Goal: Information Seeking & Learning: Learn about a topic

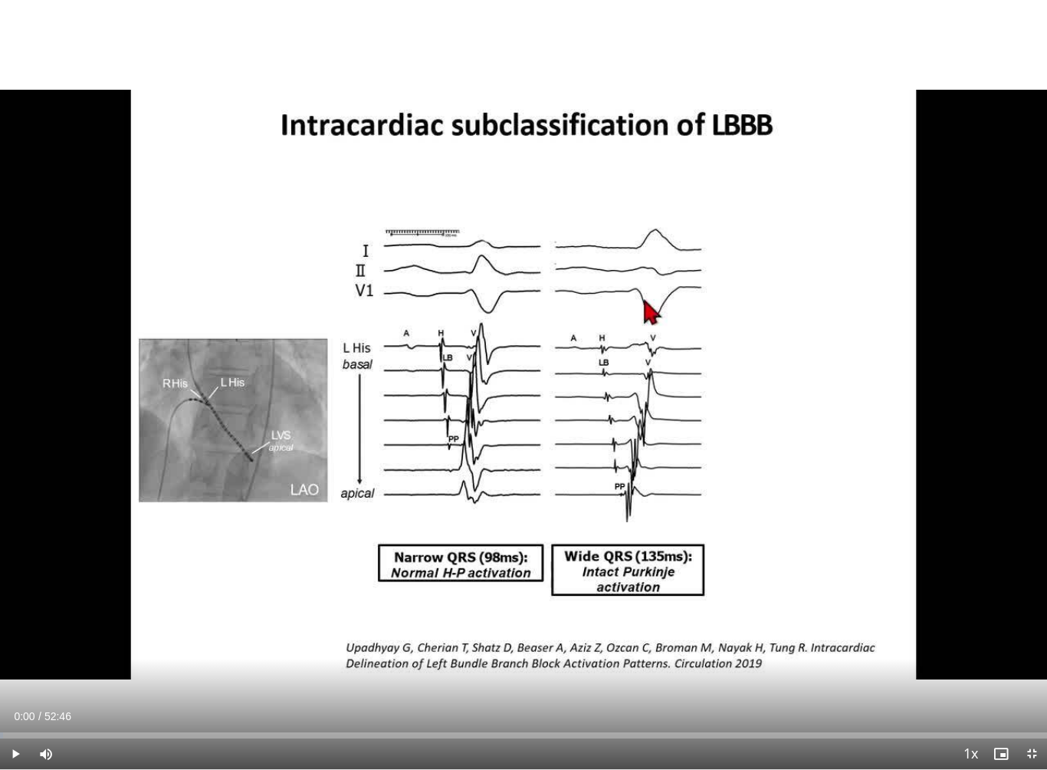
click at [18, 688] on span "Video Player" at bounding box center [15, 753] width 31 height 31
click at [239, 380] on icon "Video Player" at bounding box center [224, 384] width 43 height 43
click at [233, 380] on icon "Video Player" at bounding box center [224, 384] width 43 height 43
click at [229, 385] on icon "Video Player" at bounding box center [224, 384] width 43 height 43
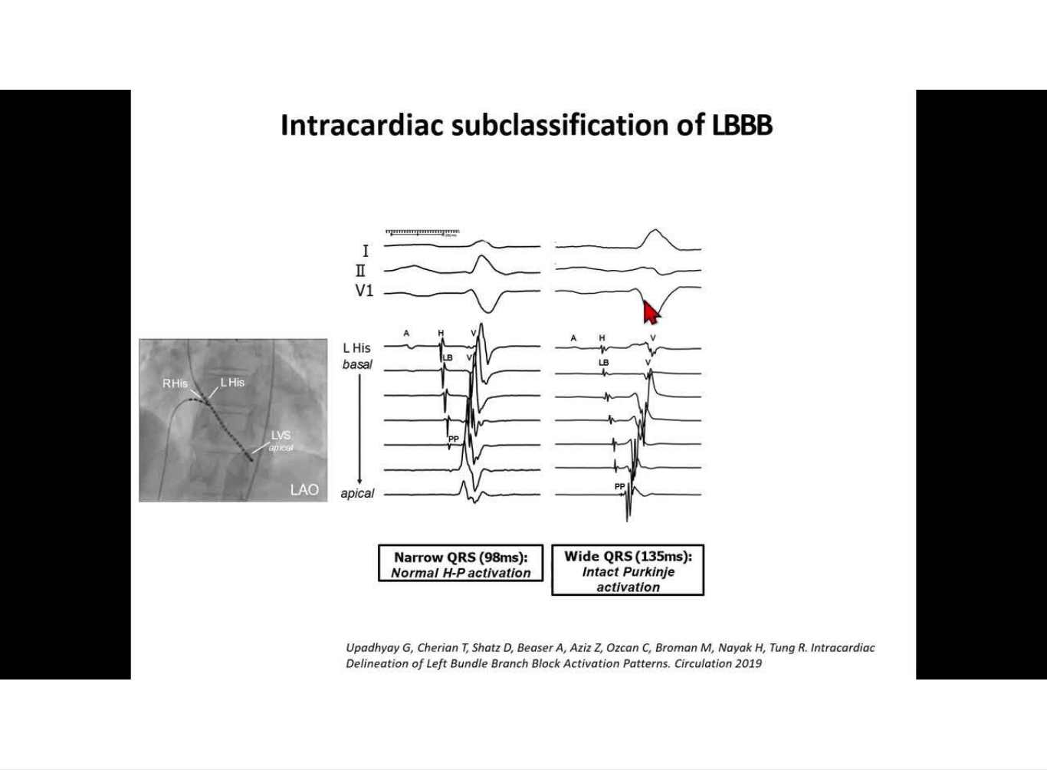
click at [233, 370] on div "10 seconds Tap to unmute" at bounding box center [523, 384] width 1047 height 769
click at [326, 343] on div "10 seconds Tap to unmute" at bounding box center [523, 384] width 1047 height 769
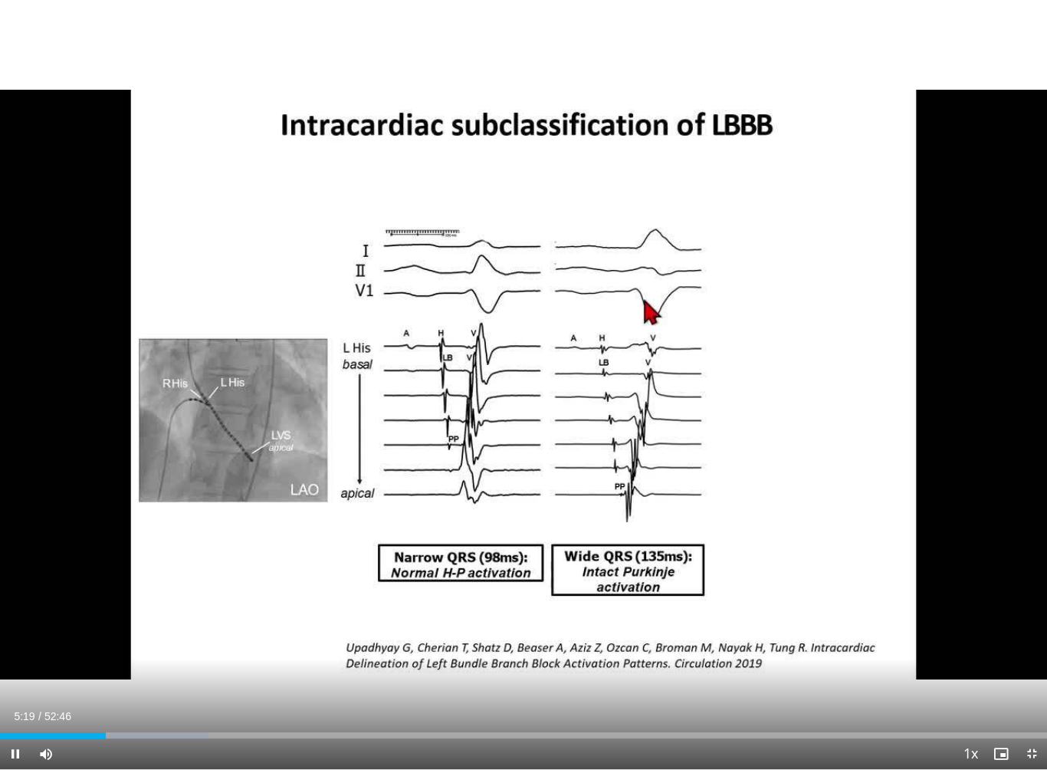
click at [297, 485] on div "10 seconds Tap to unmute" at bounding box center [523, 384] width 1047 height 769
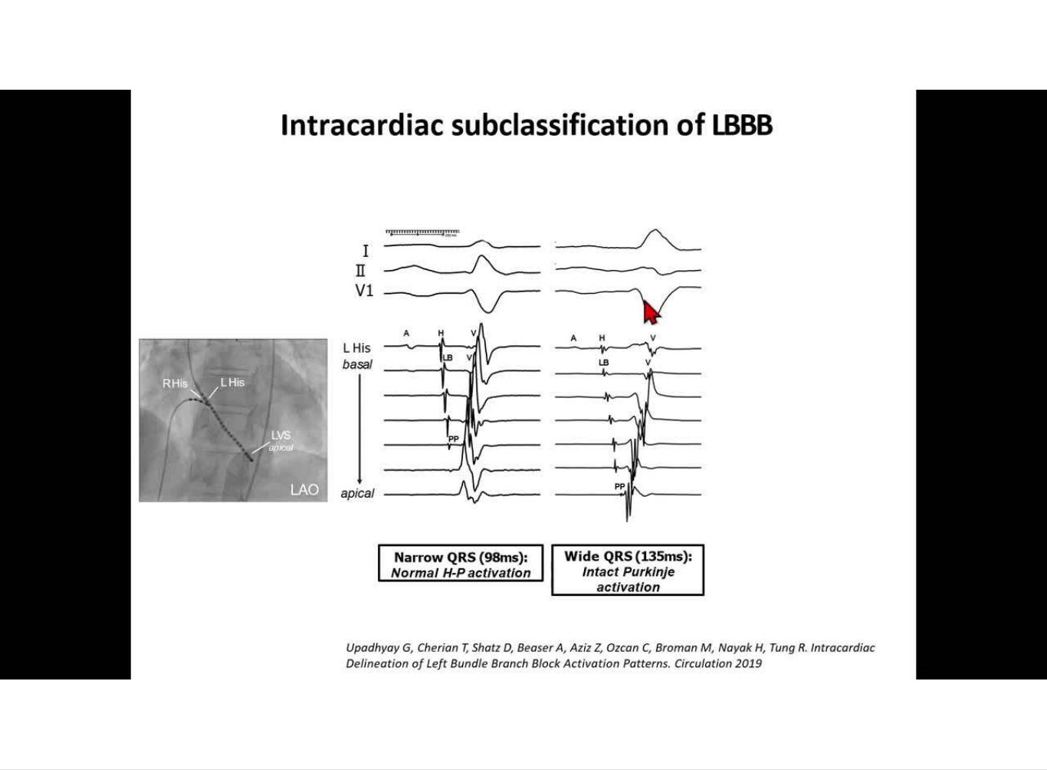
click at [250, 548] on div "10 seconds Tap to unmute" at bounding box center [523, 384] width 1047 height 769
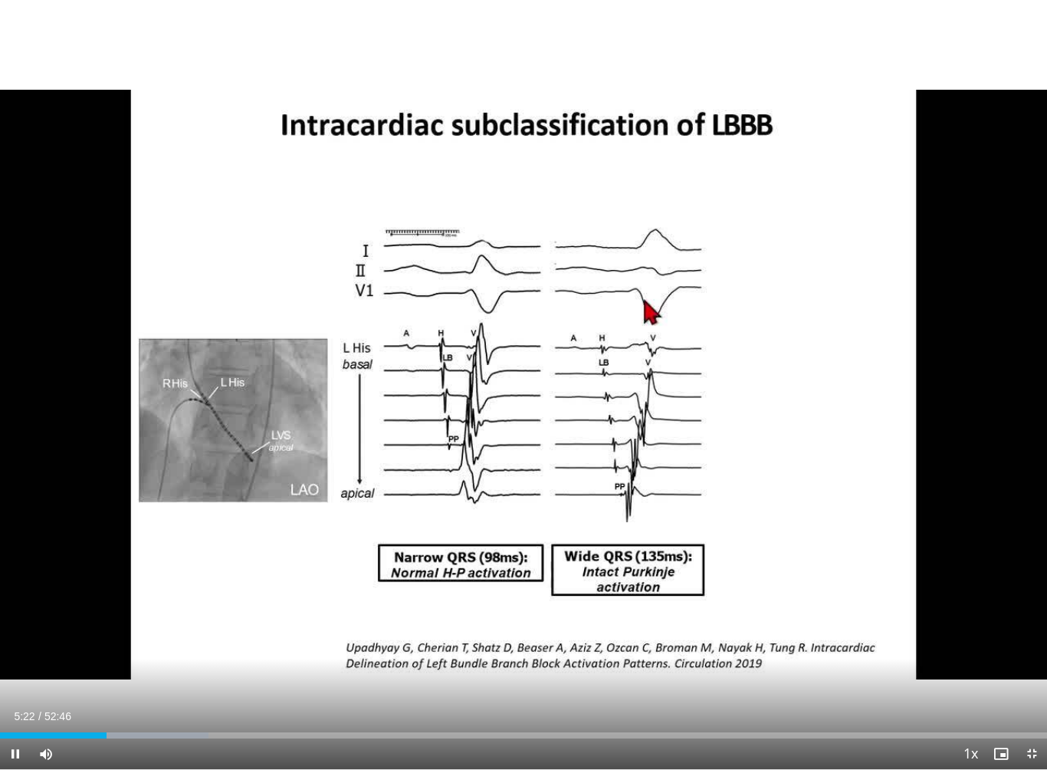
click at [166, 631] on div "10 seconds Tap to unmute" at bounding box center [523, 384] width 1047 height 769
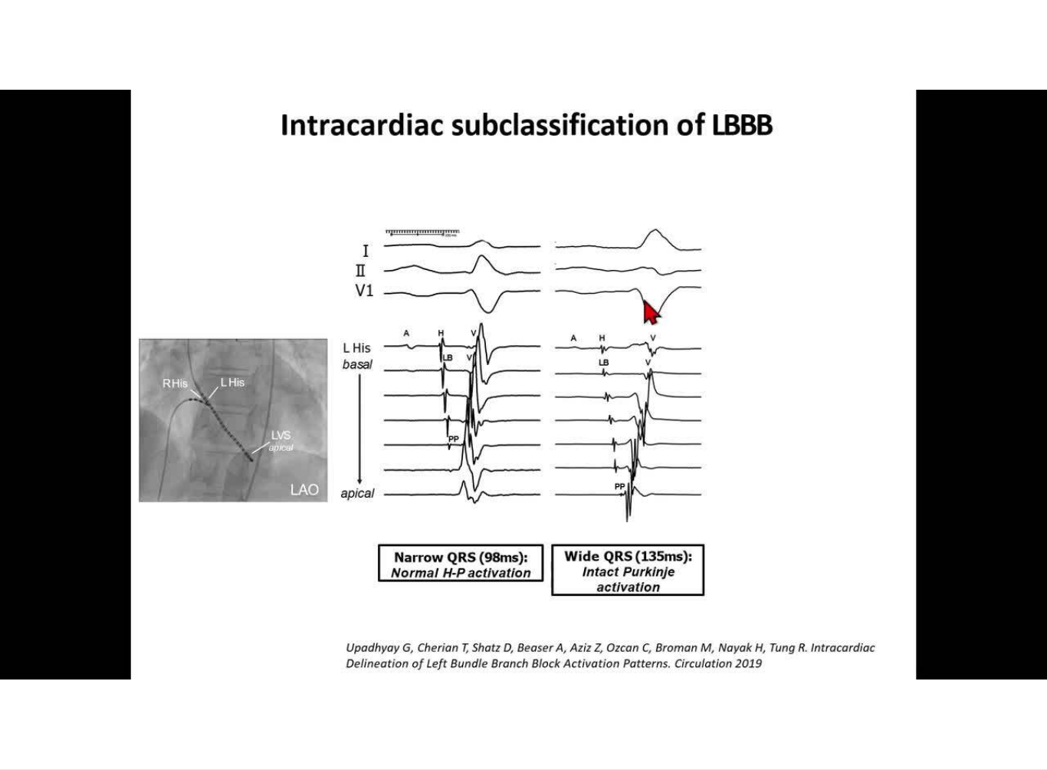
click at [406, 677] on div "10 seconds Tap to unmute" at bounding box center [523, 384] width 1047 height 769
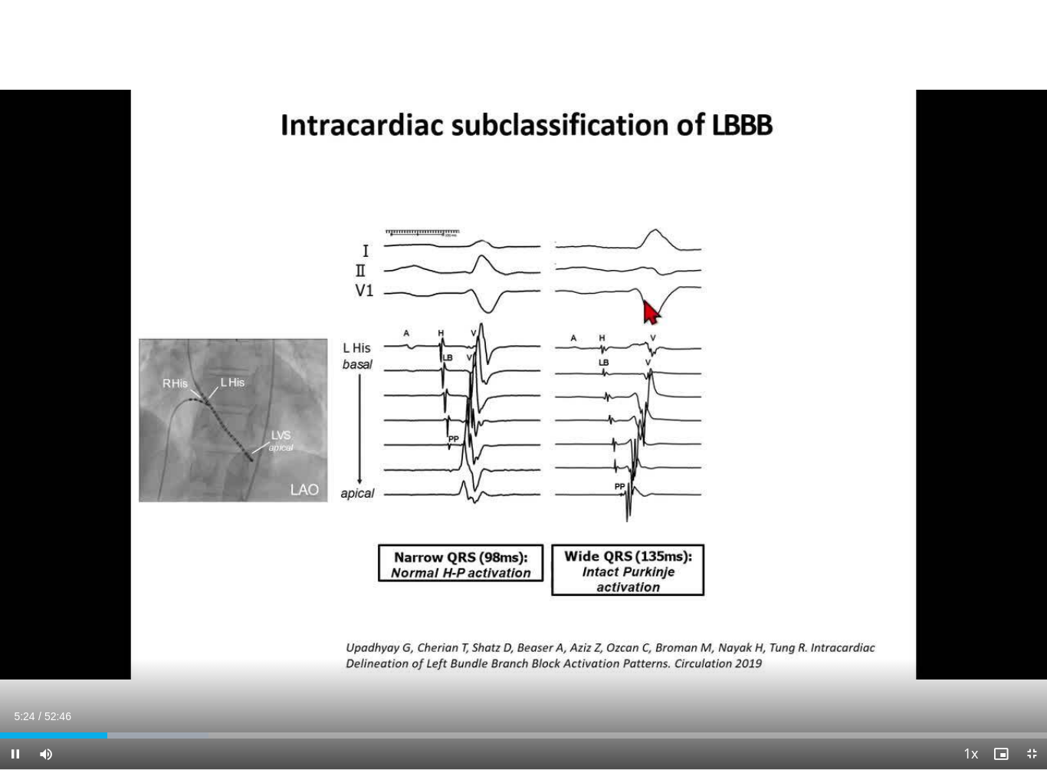
click at [375, 688] on div "10 seconds Tap to unmute" at bounding box center [523, 384] width 1047 height 769
click at [338, 338] on div "10 seconds Tap to unmute" at bounding box center [523, 384] width 1047 height 769
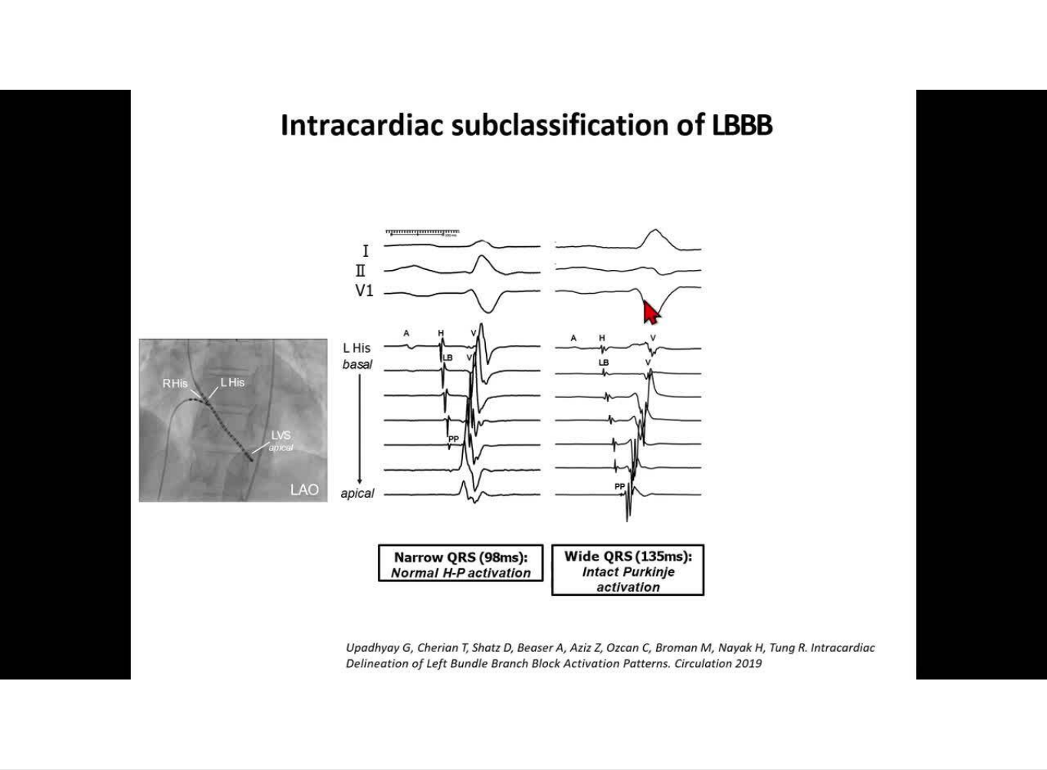
click at [741, 291] on div "10 seconds Tap to unmute" at bounding box center [523, 384] width 1047 height 769
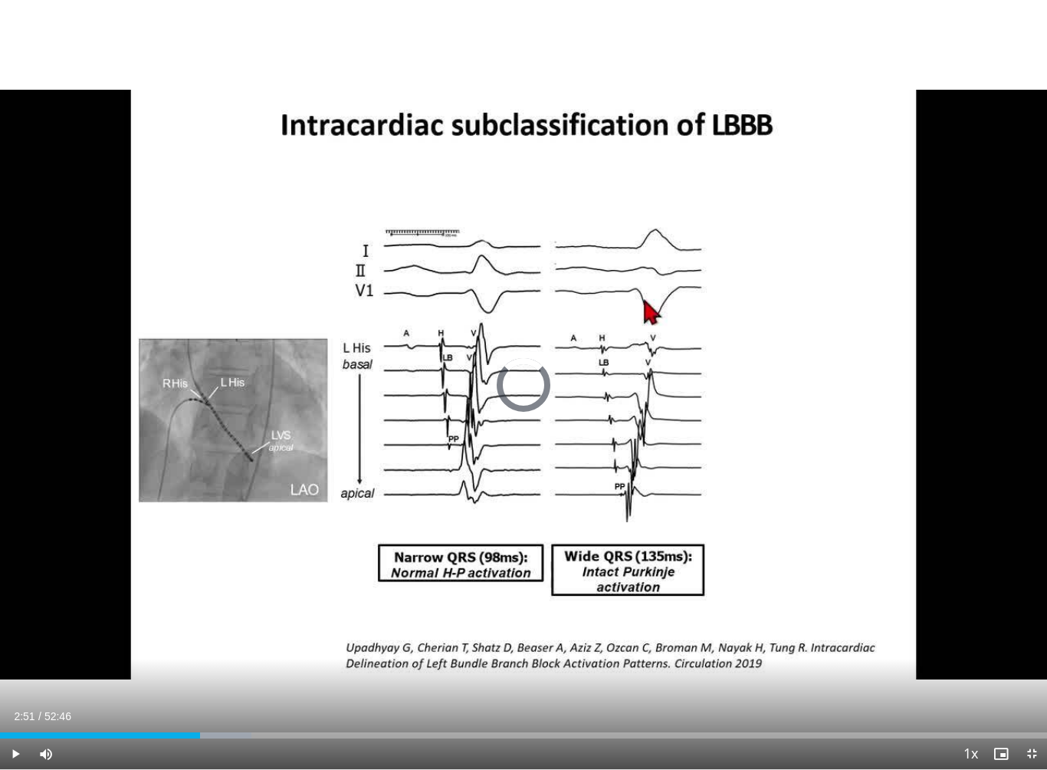
click at [58, 688] on div "Progress Bar" at bounding box center [100, 735] width 200 height 6
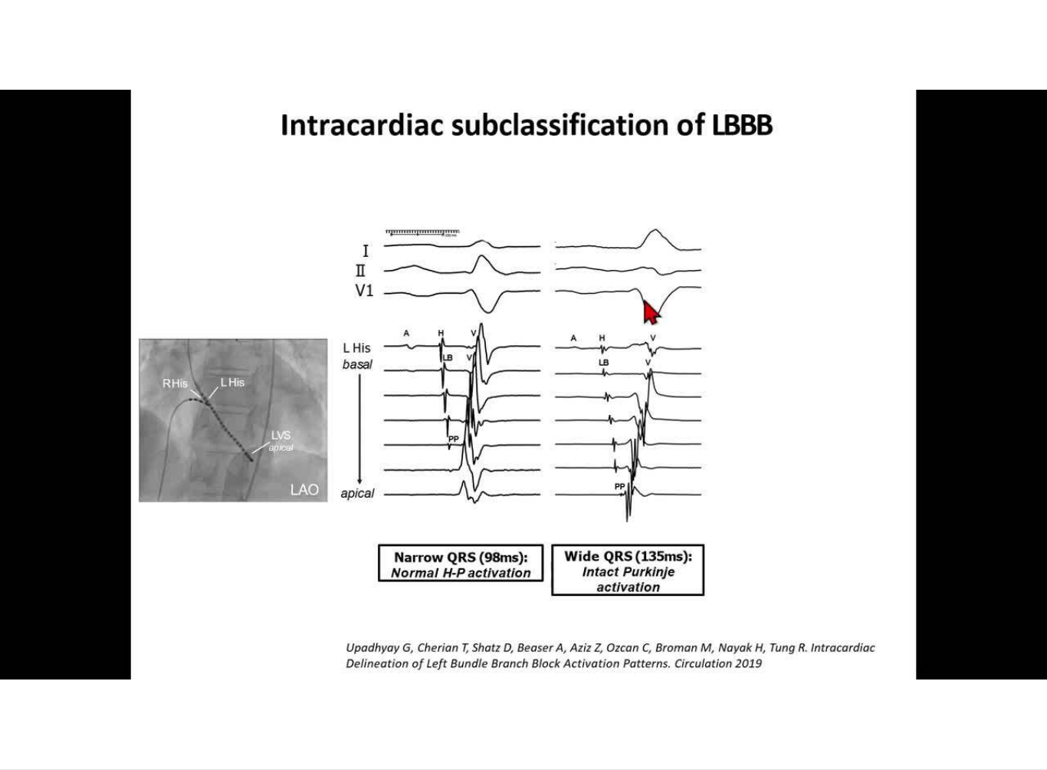
click at [1028, 610] on div "10 seconds Tap to unmute" at bounding box center [523, 384] width 1047 height 769
click at [314, 680] on div "10 seconds Tap to unmute" at bounding box center [523, 384] width 1047 height 769
click at [860, 350] on div "10 seconds Tap to unmute" at bounding box center [523, 384] width 1047 height 769
click at [531, 607] on div "10 seconds Tap to unmute" at bounding box center [523, 384] width 1047 height 769
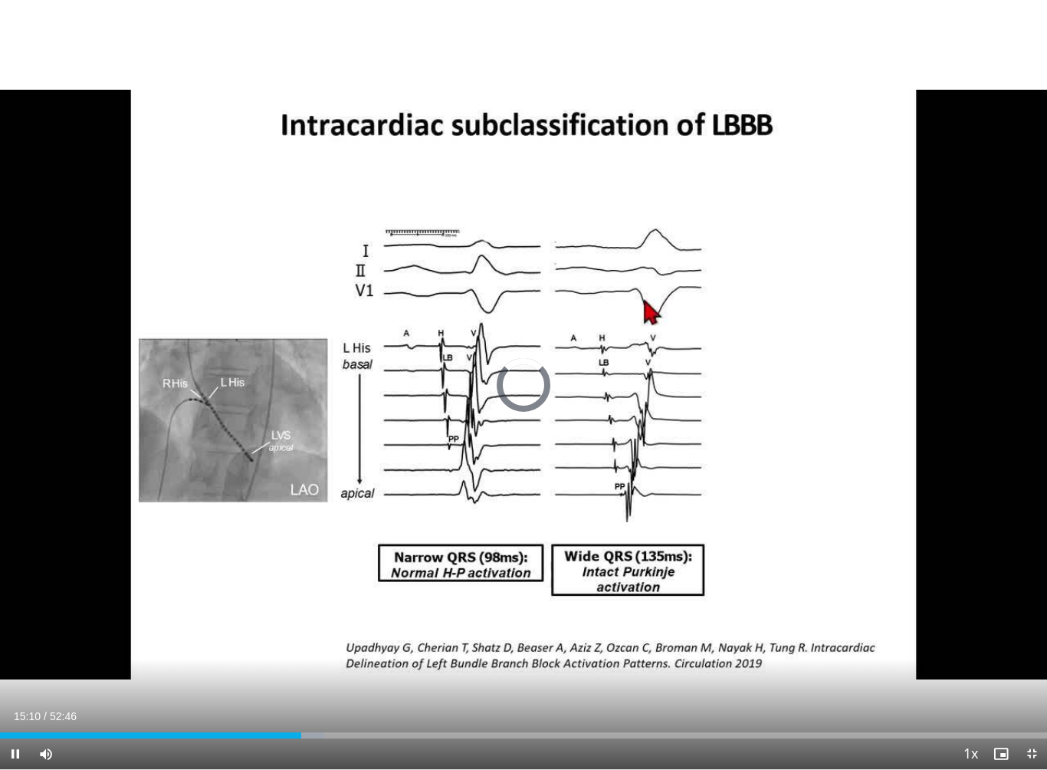
click at [301, 688] on div "Loaded : 30.95%" at bounding box center [523, 731] width 1047 height 15
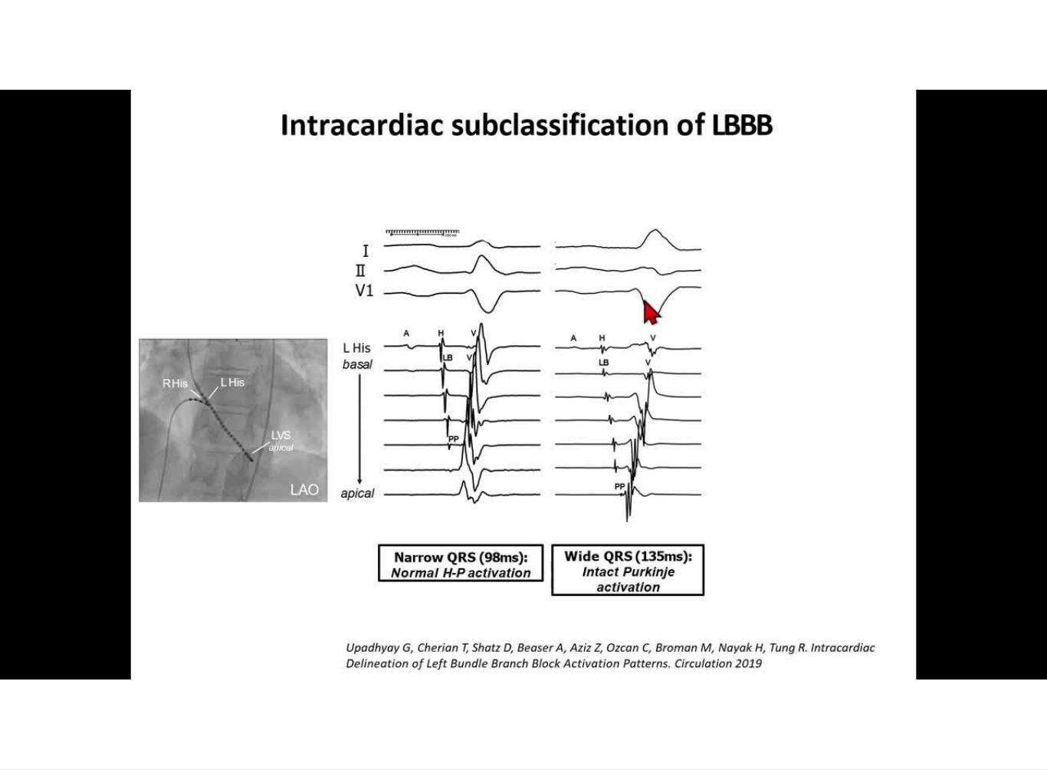
click at [296, 688] on div "10 seconds Tap to unmute" at bounding box center [523, 384] width 1047 height 769
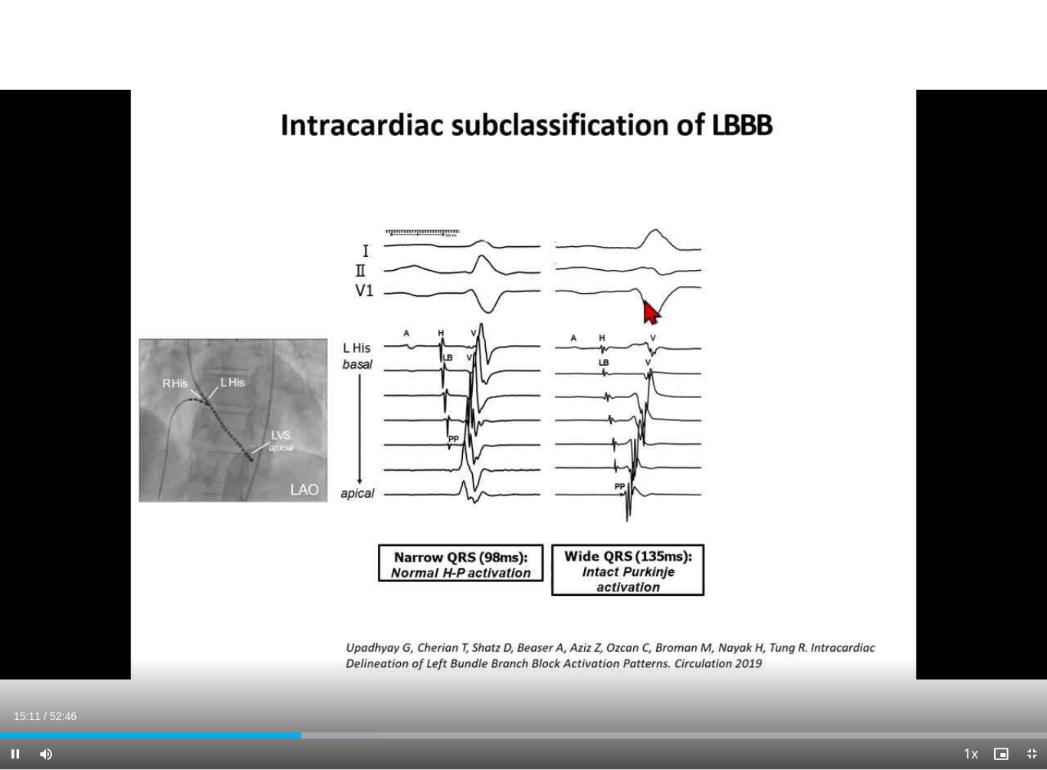
click at [316, 688] on div "10 seconds Tap to unmute" at bounding box center [523, 384] width 1047 height 769
click at [301, 688] on div "Loaded : 0.00%" at bounding box center [523, 731] width 1047 height 15
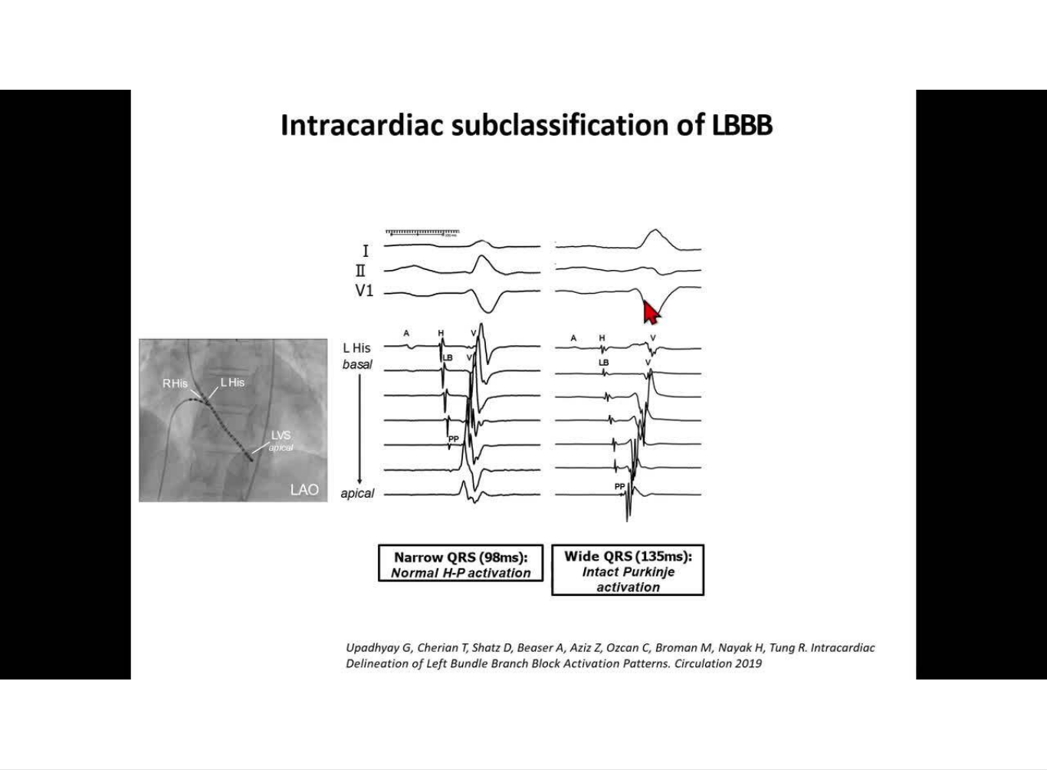
click at [337, 688] on div "10 seconds Tap to unmute" at bounding box center [523, 384] width 1047 height 769
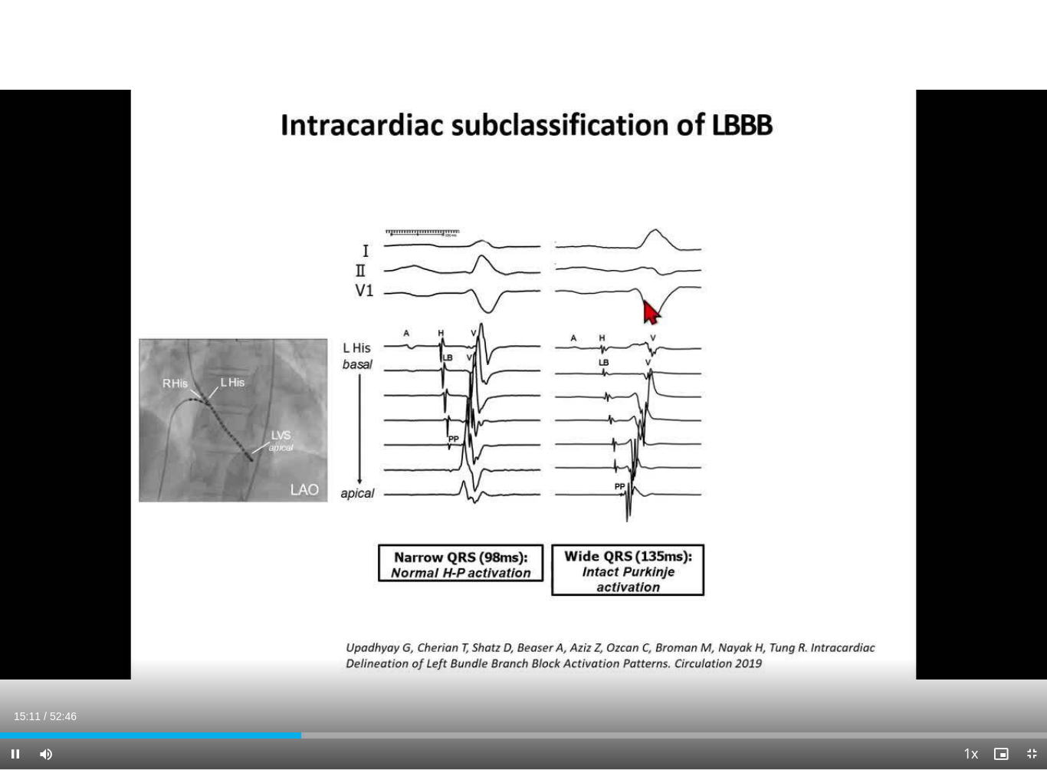
click at [336, 688] on div "10 seconds Tap to unmute" at bounding box center [523, 384] width 1047 height 769
click at [296, 688] on div "Loaded : 28.42%" at bounding box center [523, 731] width 1047 height 15
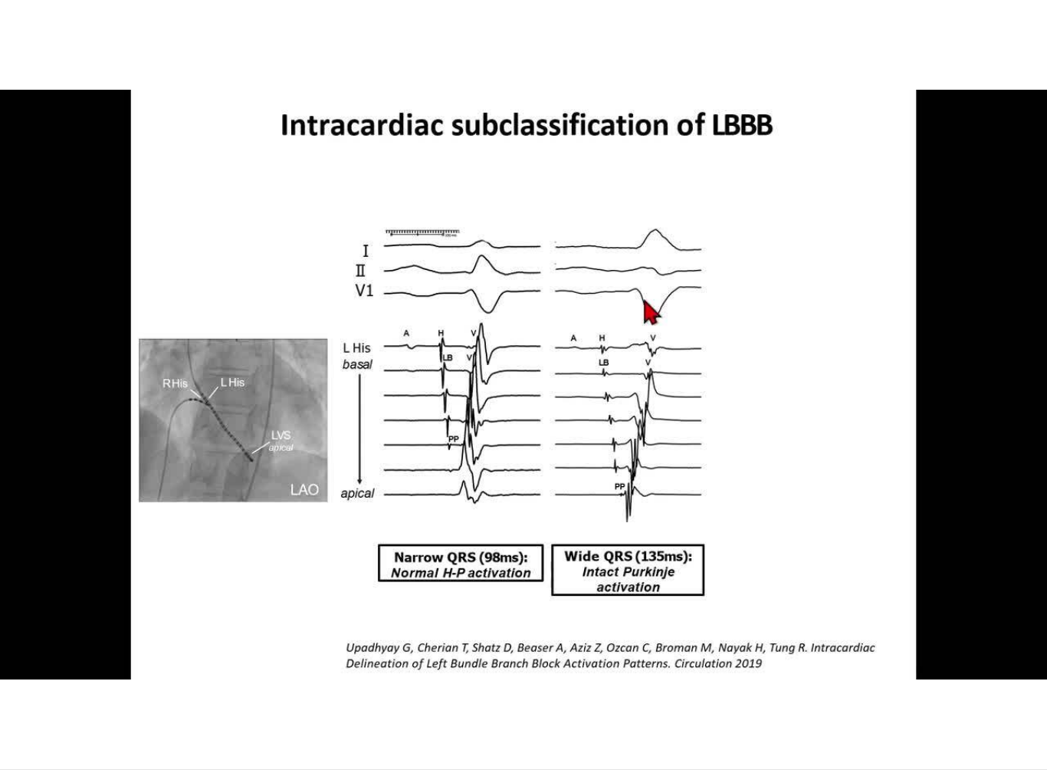
click at [319, 648] on div "10 seconds Tap to unmute" at bounding box center [523, 384] width 1047 height 769
click at [642, 598] on div "10 seconds Tap to unmute" at bounding box center [523, 384] width 1047 height 769
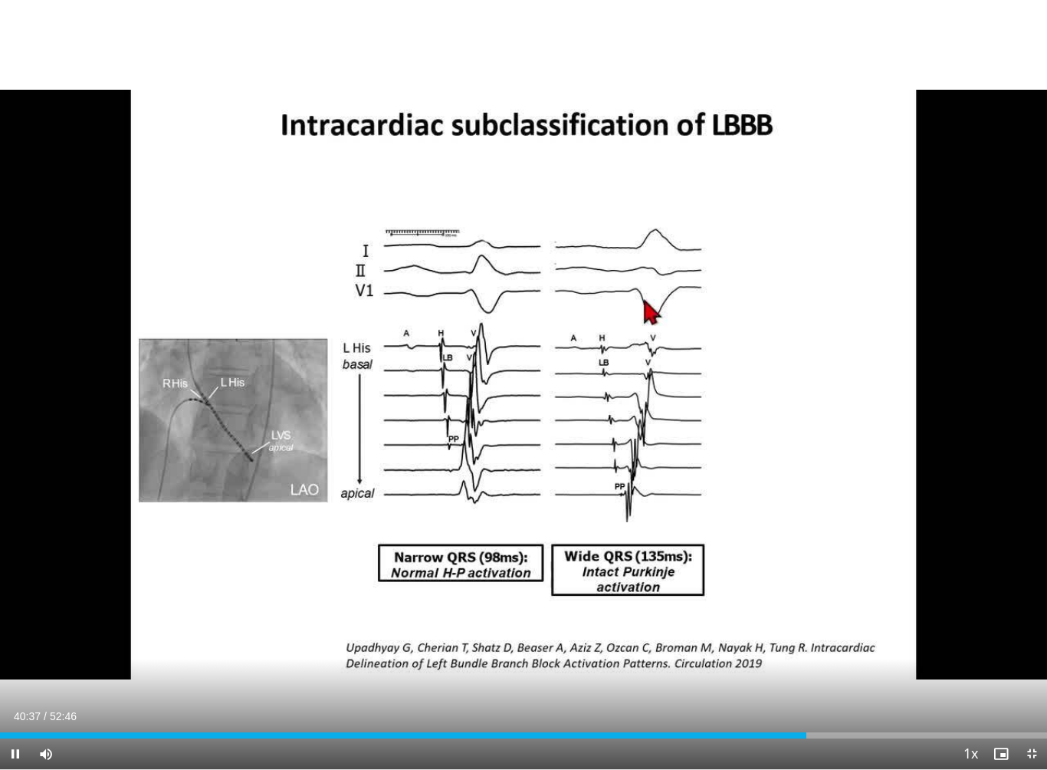
click at [803, 688] on div "Loaded : 75.49%" at bounding box center [523, 735] width 1047 height 6
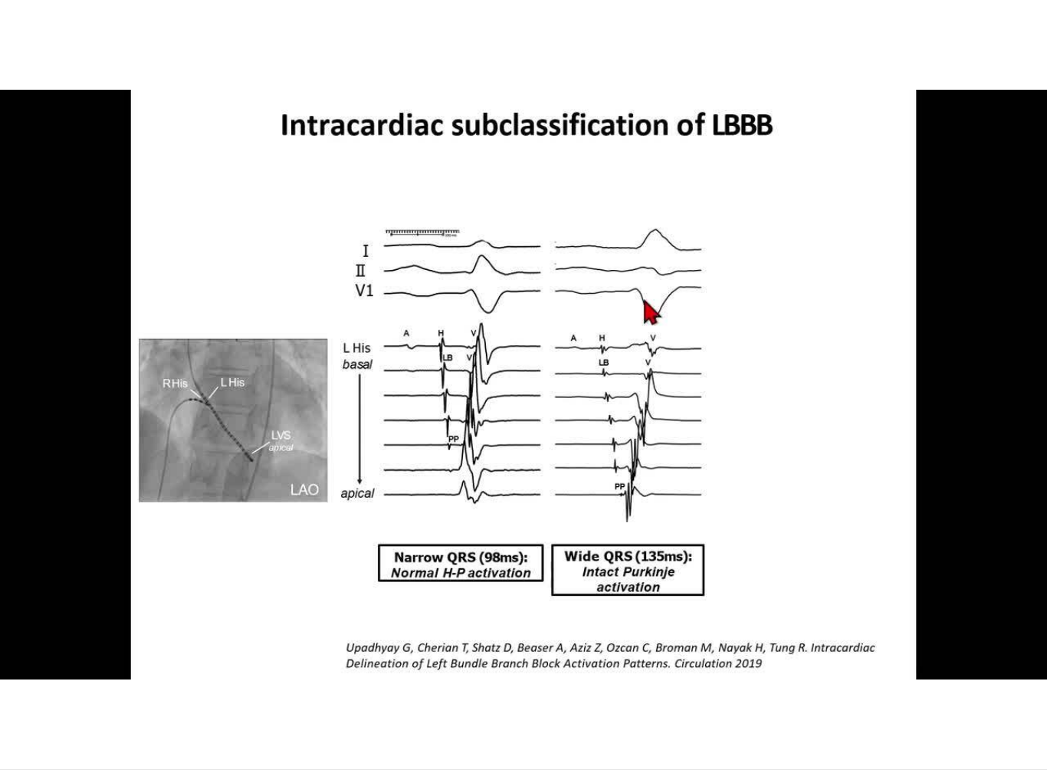
click at [918, 576] on div "10 seconds Tap to unmute" at bounding box center [523, 384] width 1047 height 769
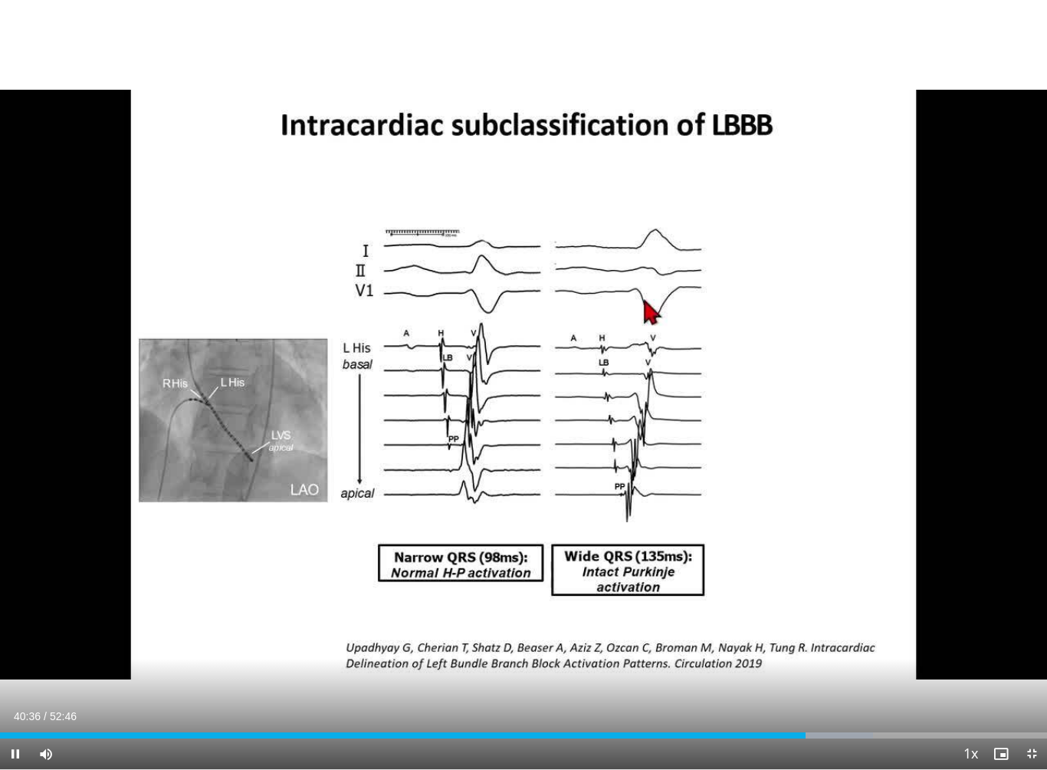
click at [794, 688] on div "Progress Bar" at bounding box center [403, 735] width 806 height 6
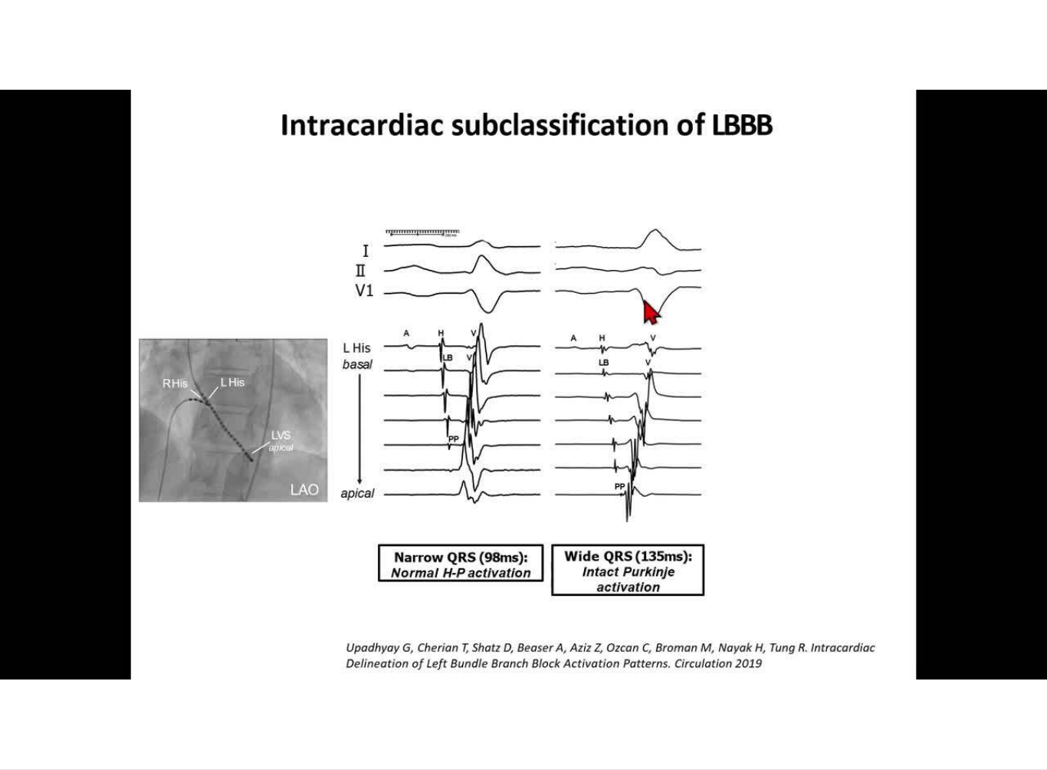
click at [75, 478] on div "10 seconds Tap to unmute" at bounding box center [523, 384] width 1047 height 769
click at [198, 86] on div "10 seconds Tap to unmute" at bounding box center [523, 384] width 1047 height 769
click at [435, 437] on div "10 seconds Tap to unmute" at bounding box center [523, 384] width 1047 height 769
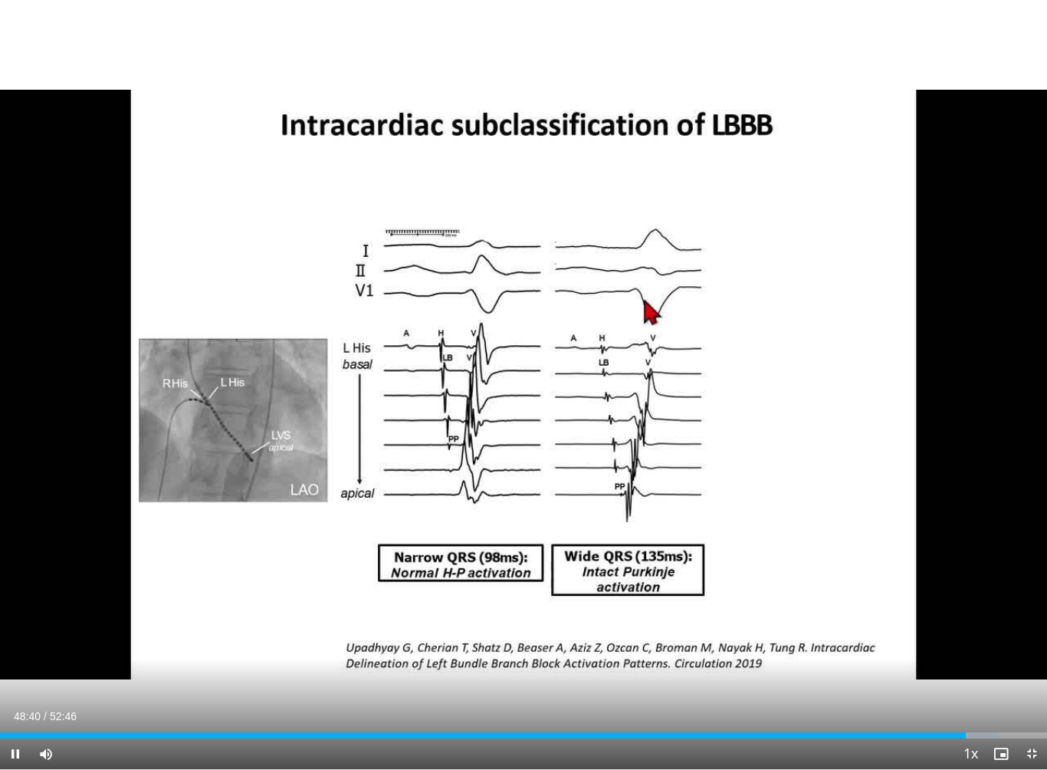
click at [967, 688] on div "Loaded : 95.38%" at bounding box center [523, 731] width 1047 height 15
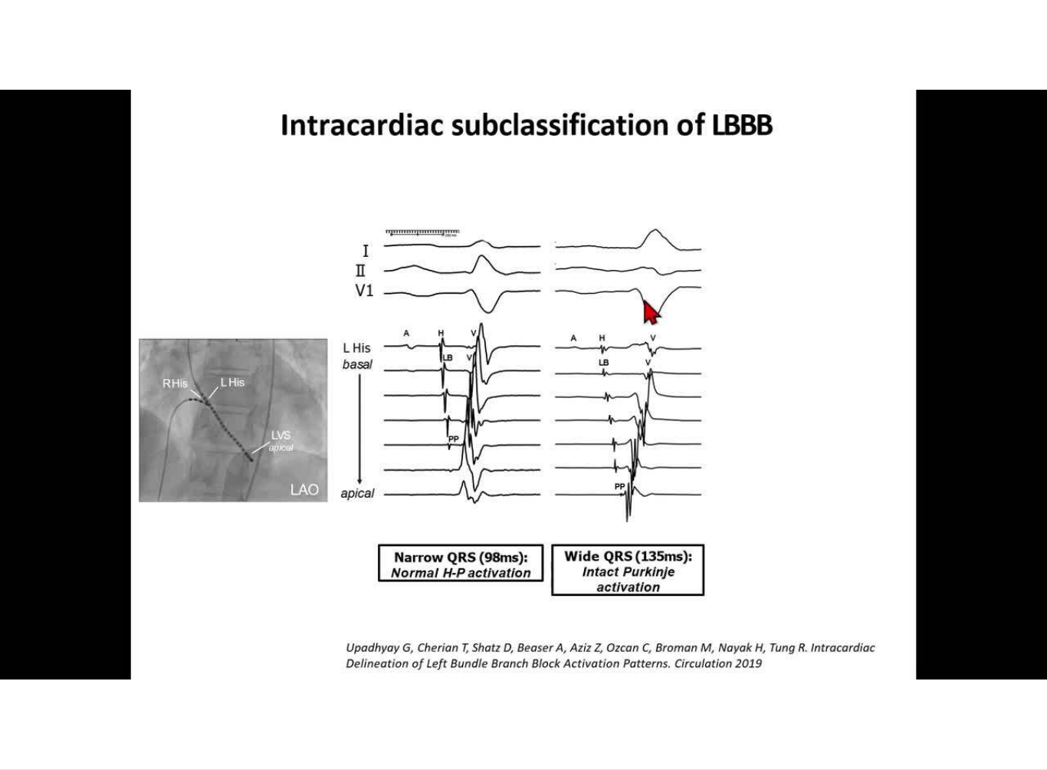
click at [941, 610] on div "10 seconds Tap to unmute" at bounding box center [523, 384] width 1047 height 769
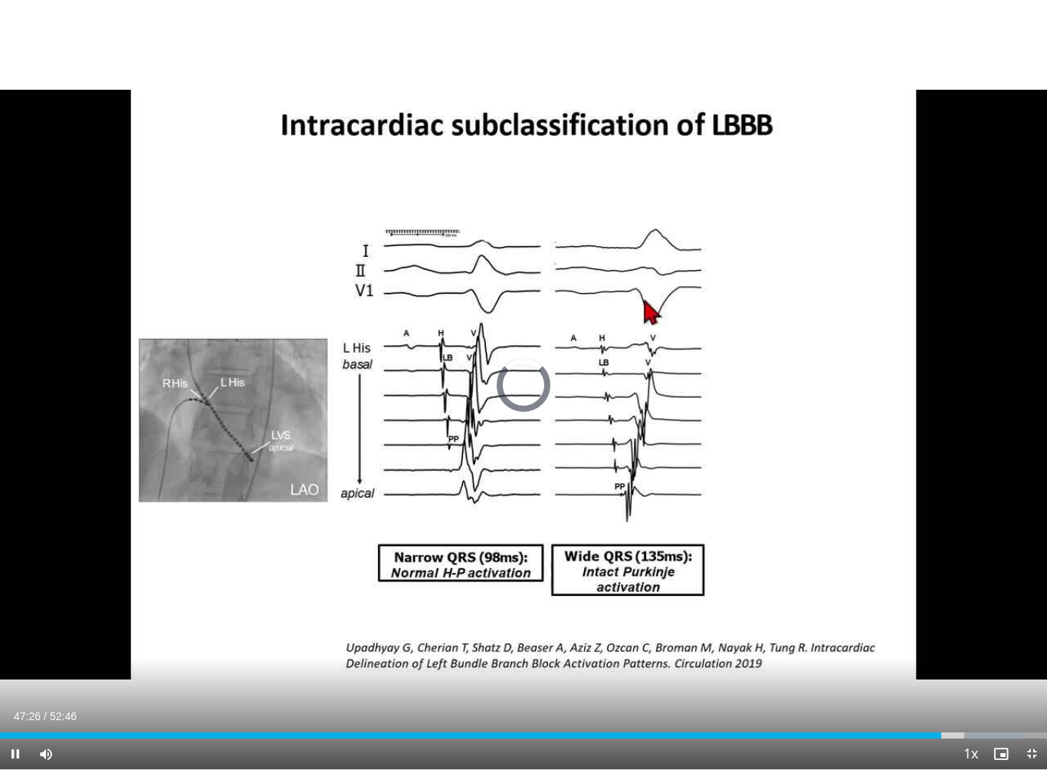
click at [952, 688] on div "Loaded : 97.74%" at bounding box center [512, 735] width 1024 height 6
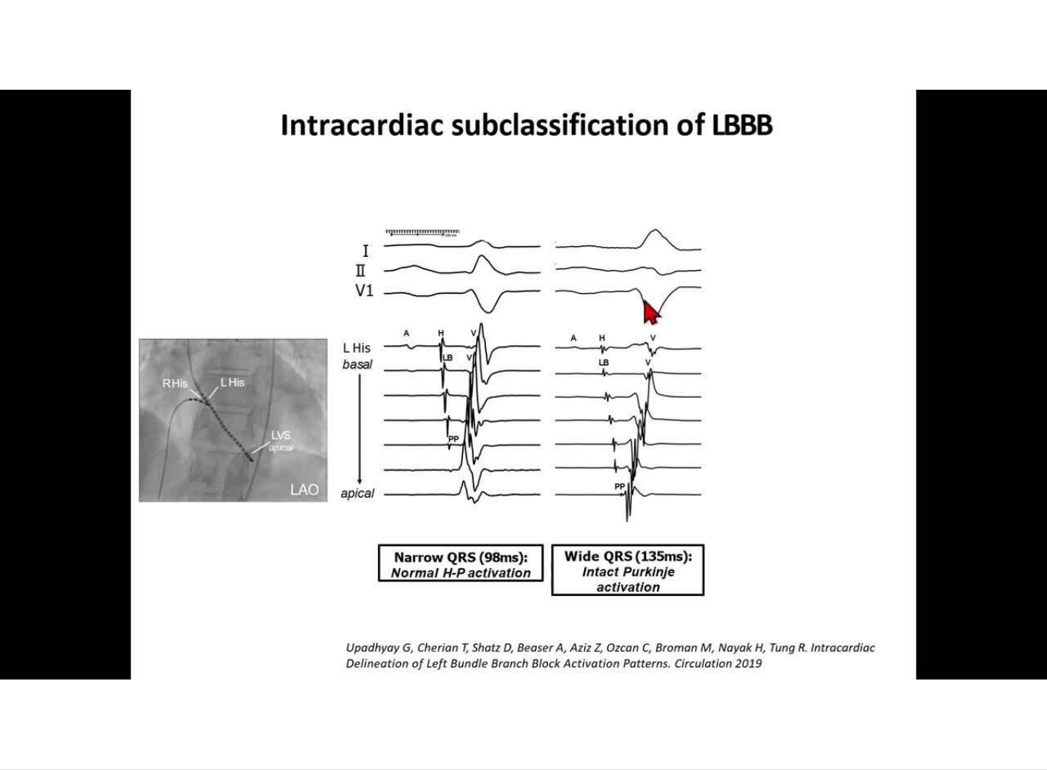
click at [77, 552] on div "10 seconds Tap to unmute" at bounding box center [523, 384] width 1047 height 769
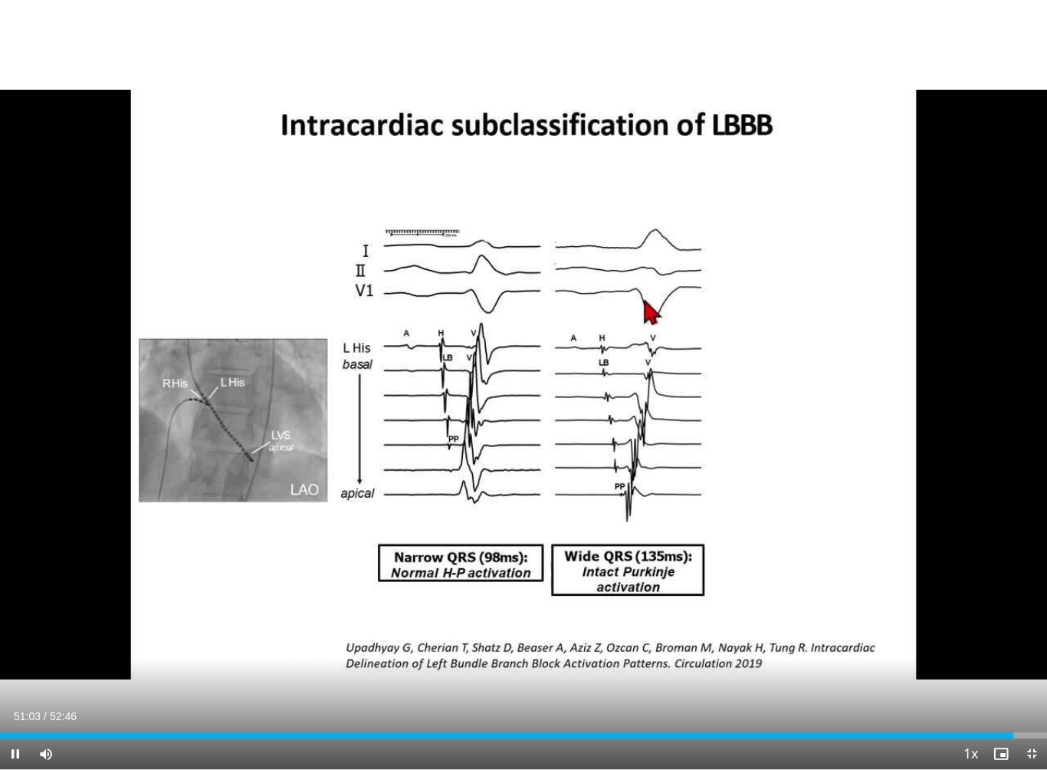
click at [1013, 688] on div "10 seconds Tap to unmute" at bounding box center [523, 384] width 1047 height 769
click at [1011, 688] on div "10 seconds Tap to unmute" at bounding box center [523, 384] width 1047 height 769
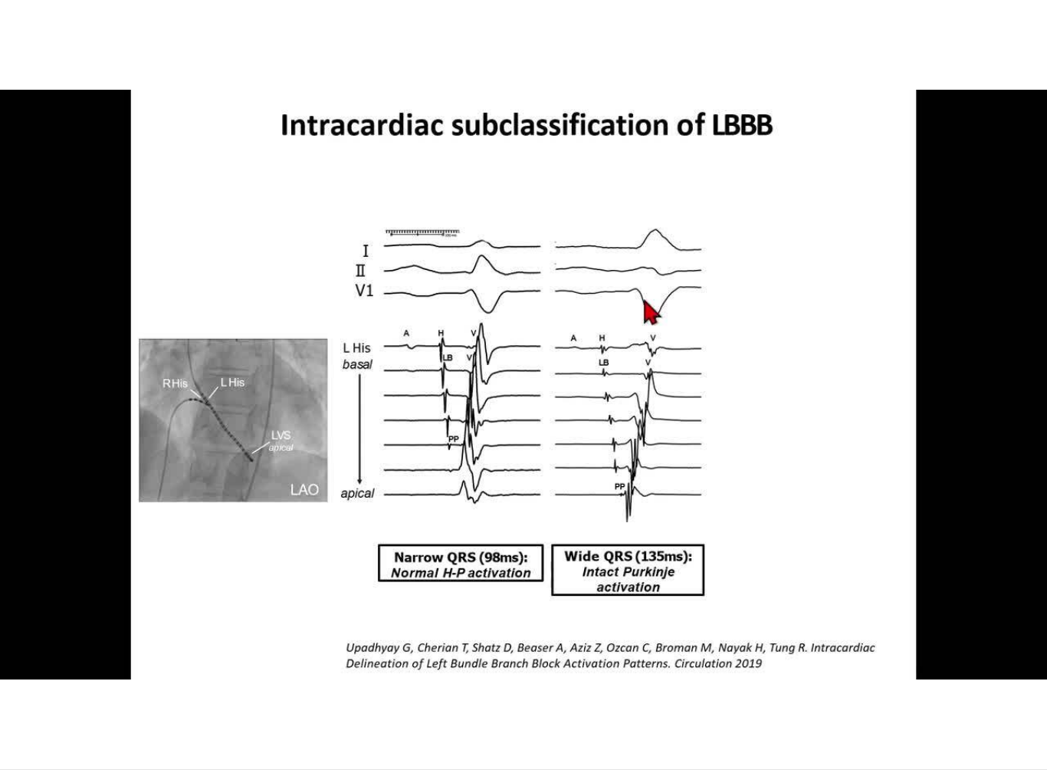
click at [776, 559] on div "10 seconds Tap to unmute" at bounding box center [523, 384] width 1047 height 769
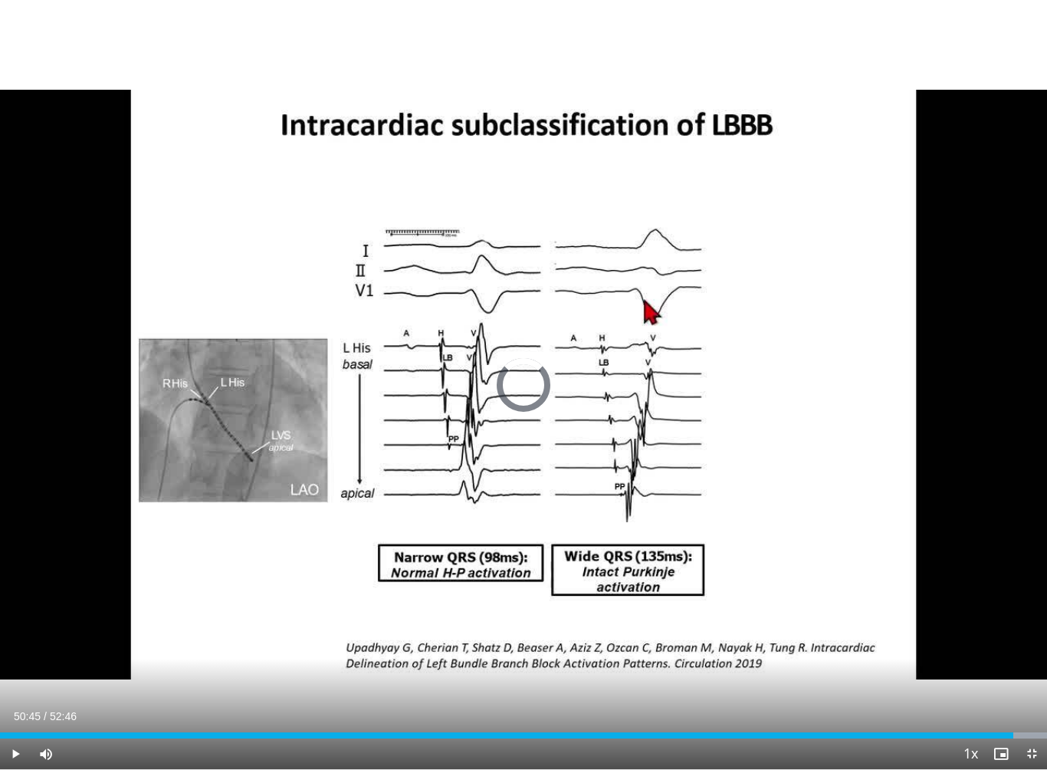
click at [1008, 688] on div "Loaded : 100.00%" at bounding box center [523, 731] width 1047 height 15
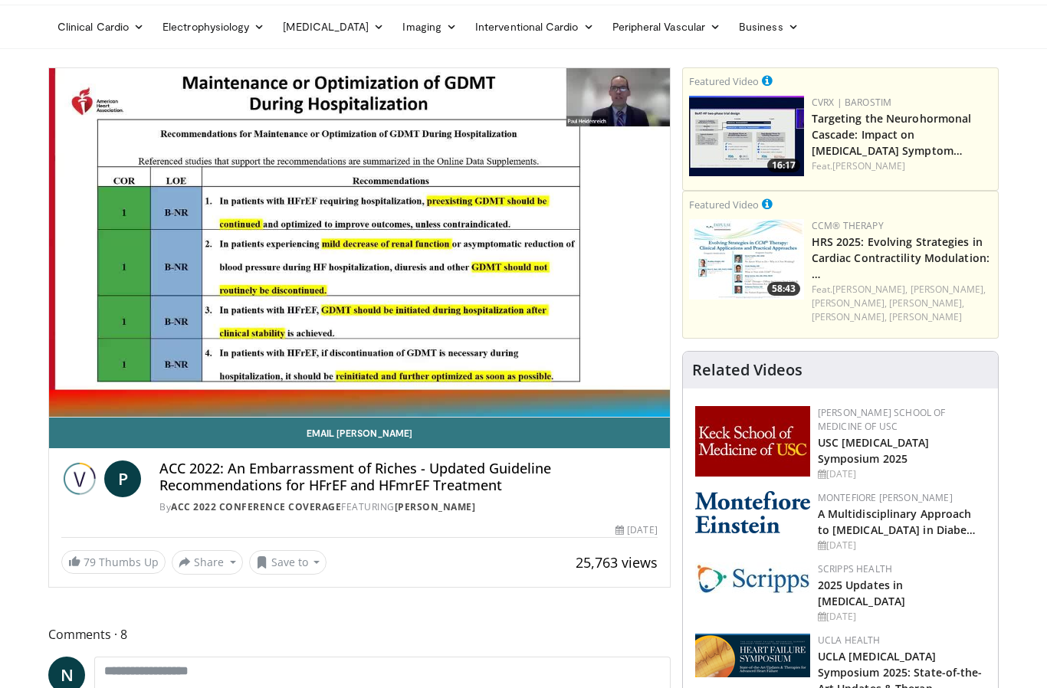
scroll to position [50, 0]
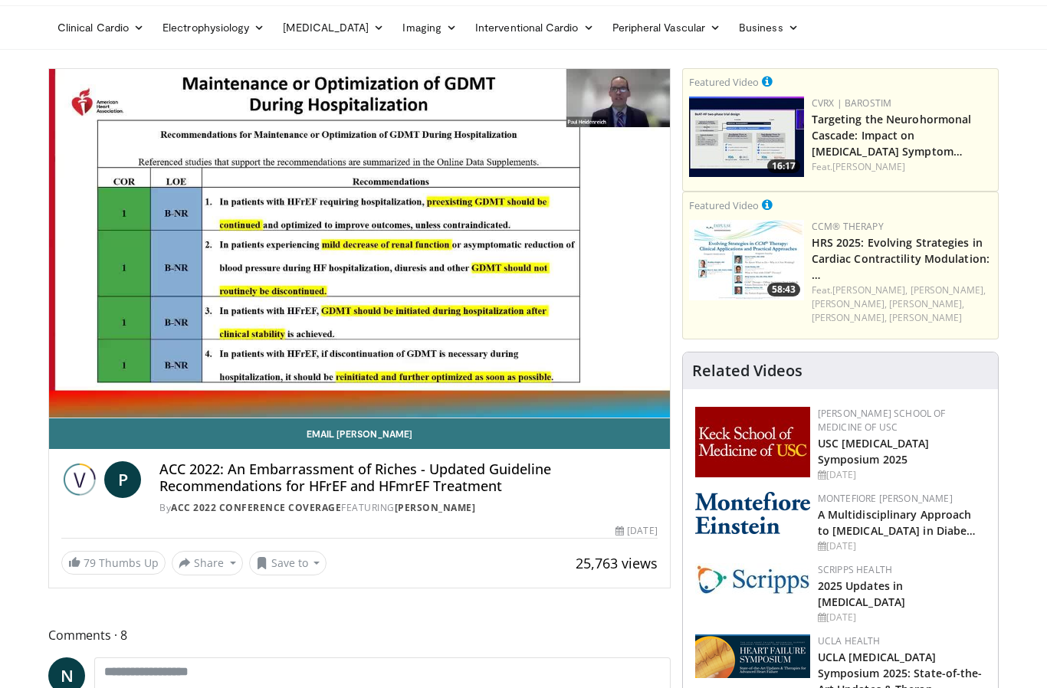
click at [612, 214] on div "10 seconds Tap to unmute" at bounding box center [359, 243] width 621 height 349
click at [136, 313] on div "10 seconds Tap to unmute" at bounding box center [359, 243] width 621 height 349
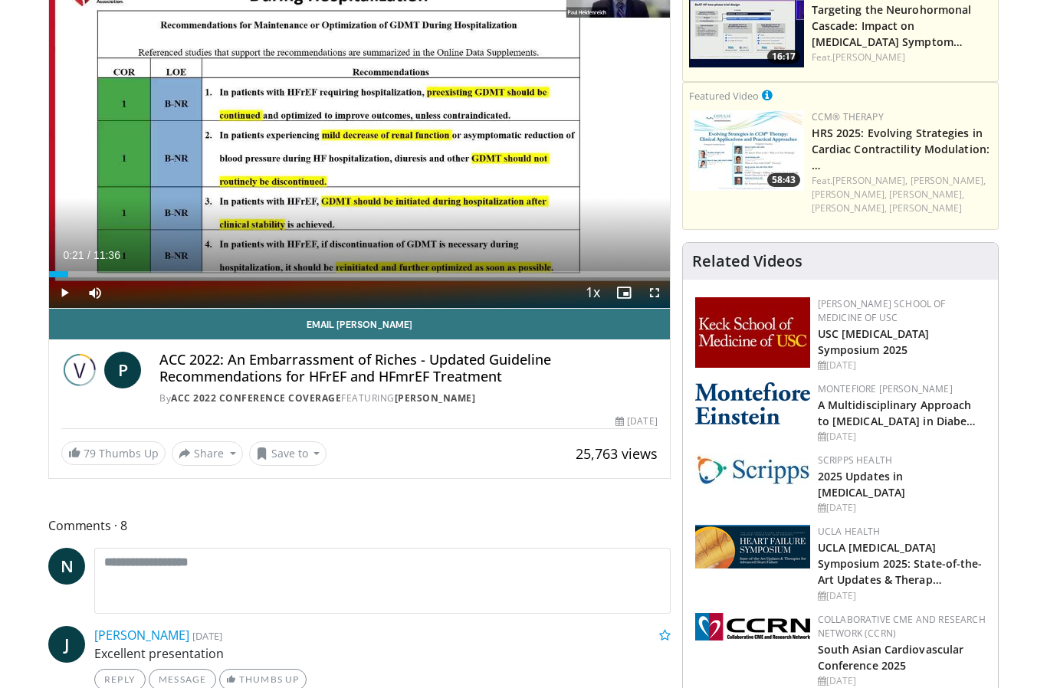
scroll to position [0, 0]
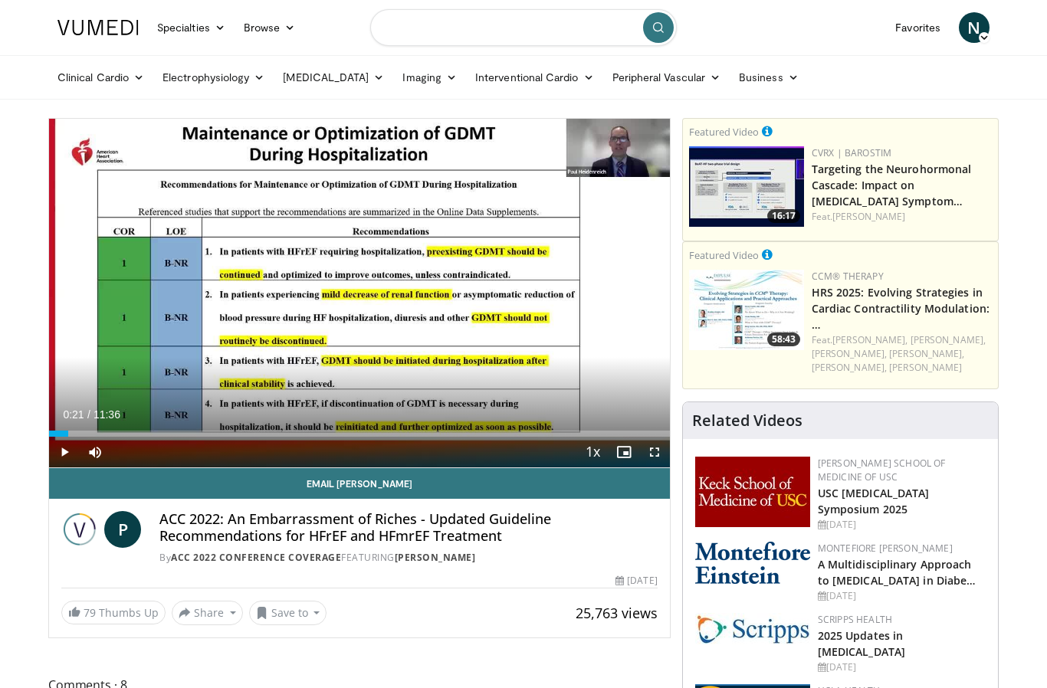
click at [578, 28] on input "Search topics, interventions" at bounding box center [523, 27] width 307 height 37
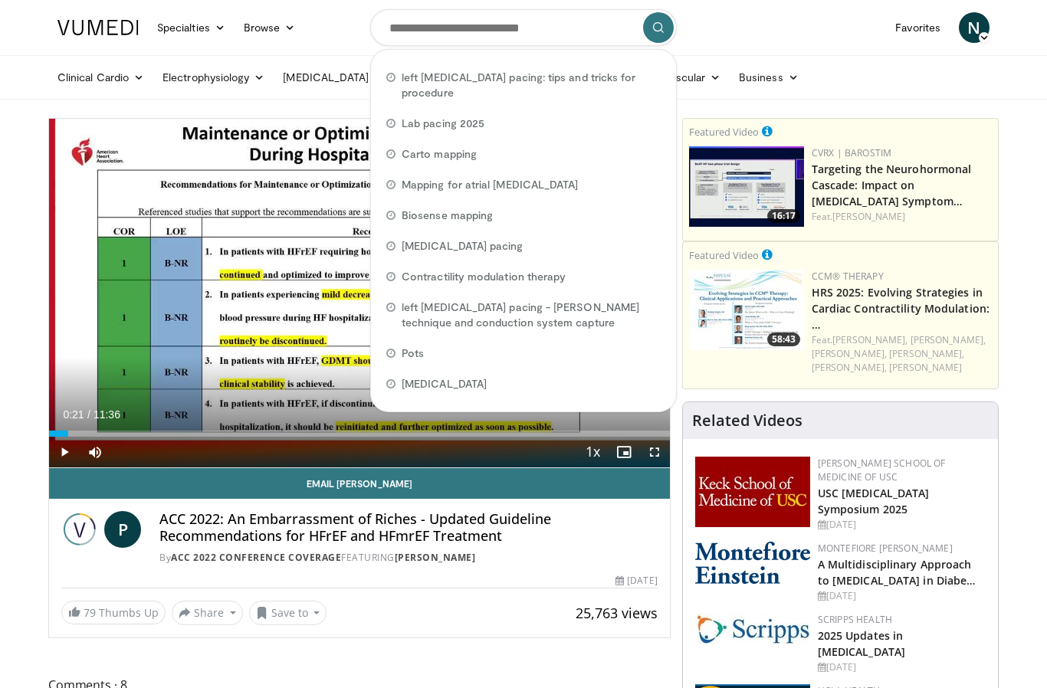
click at [584, 97] on span "left bundle branch pacing: tips and tricks for procedure" at bounding box center [531, 85] width 259 height 31
type input "**********"
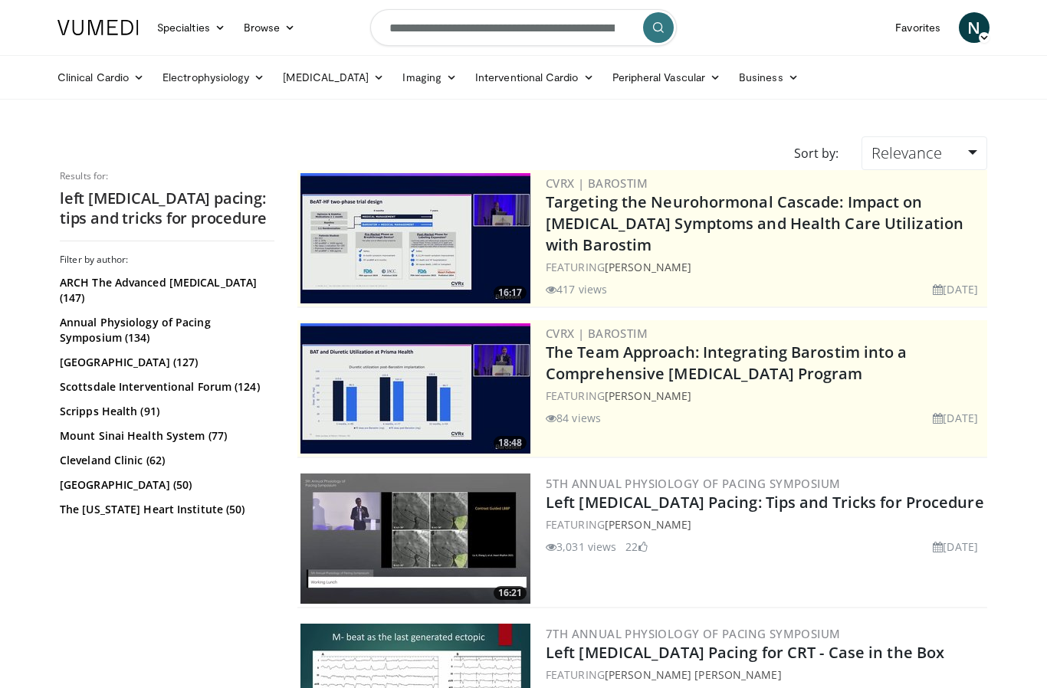
click at [222, 212] on h2 "left bundle branch pacing: tips and tricks for procedure" at bounding box center [167, 209] width 215 height 40
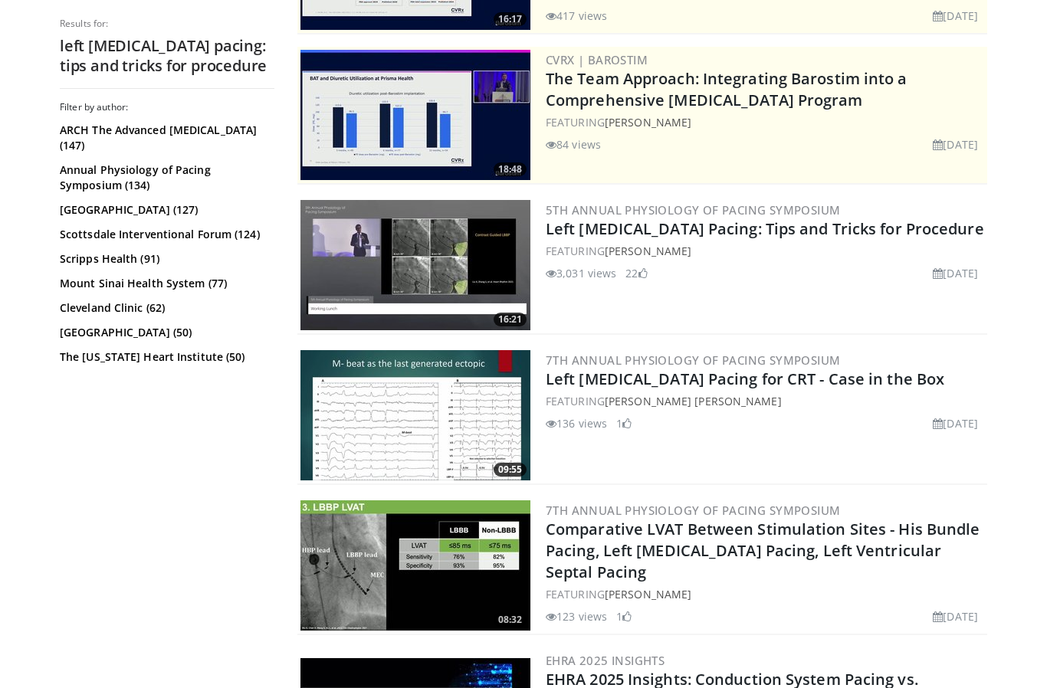
scroll to position [275, 0]
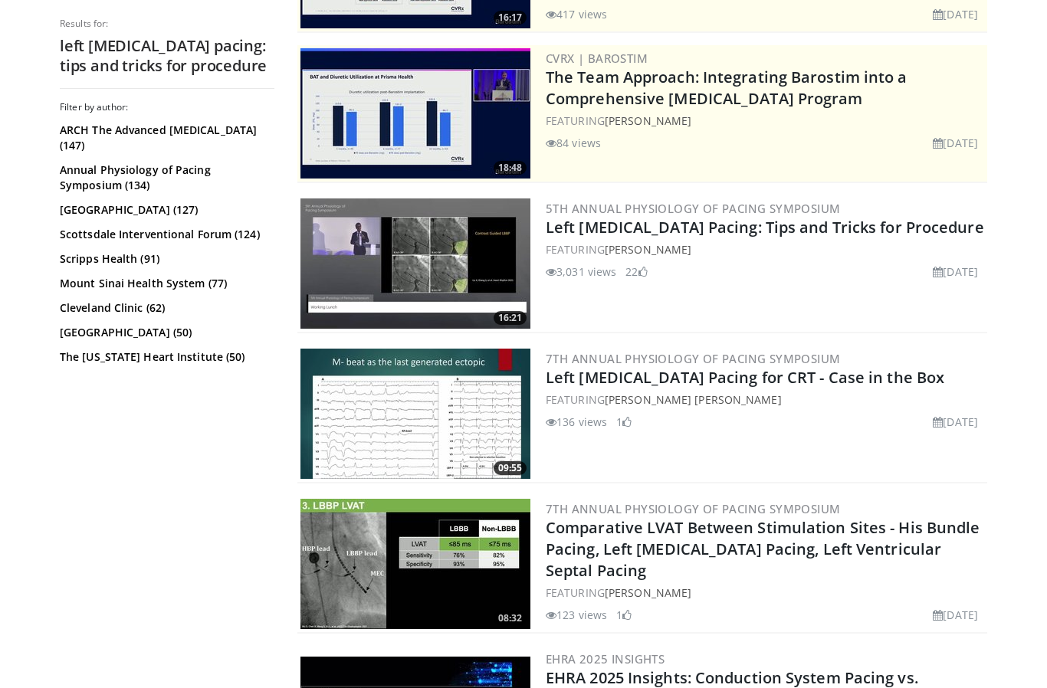
click at [511, 254] on img at bounding box center [416, 264] width 230 height 130
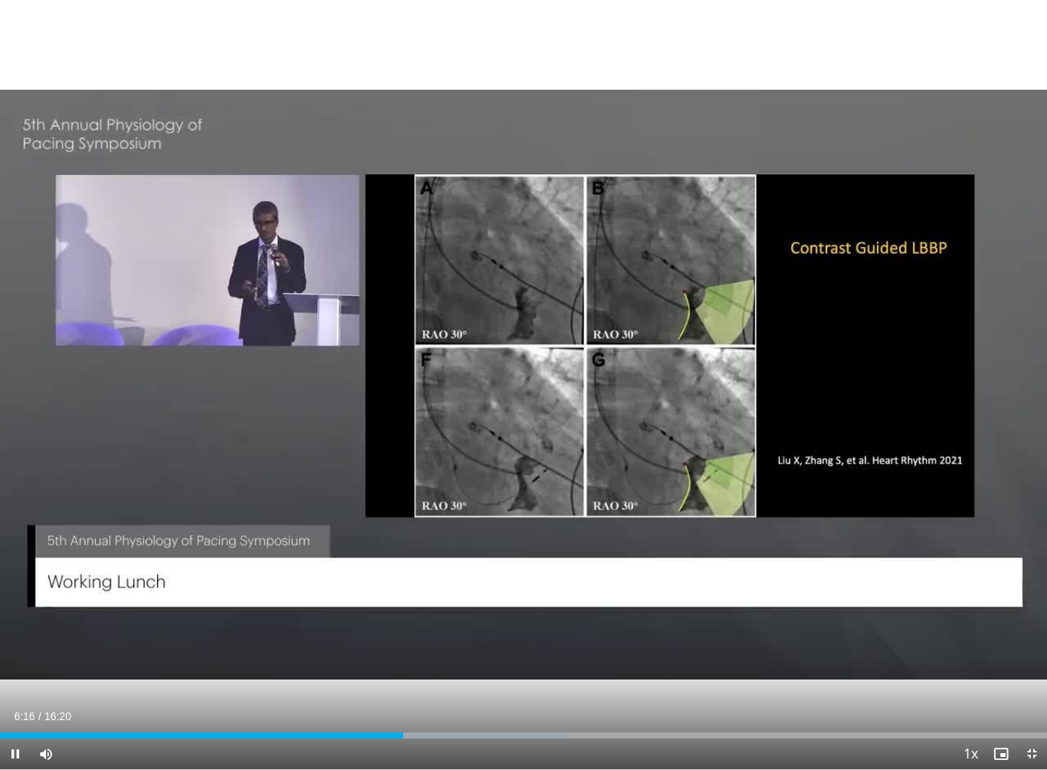
click at [10, 688] on span "Video Player" at bounding box center [15, 753] width 31 height 31
click at [21, 688] on span "Video Player" at bounding box center [15, 753] width 31 height 31
click at [394, 688] on div "Loaded : 54.22%" at bounding box center [523, 731] width 1047 height 15
click at [68, 643] on div "10 seconds Tap to unmute" at bounding box center [523, 384] width 1047 height 769
click at [506, 582] on div "10 seconds Tap to unmute" at bounding box center [523, 384] width 1047 height 769
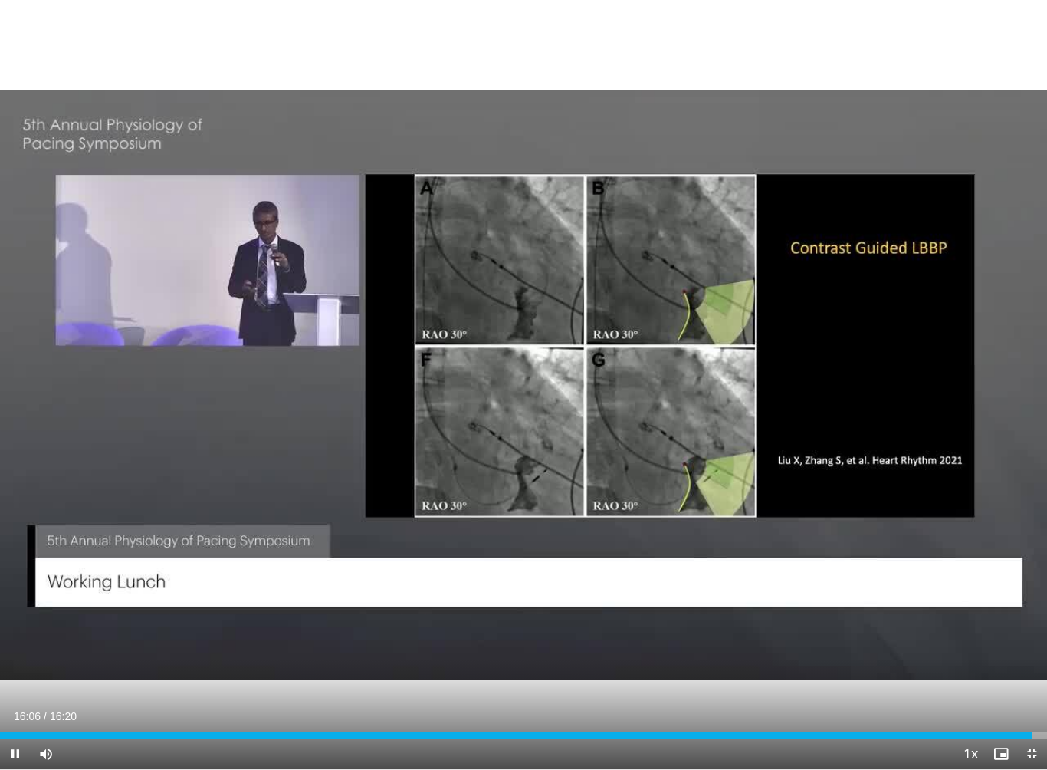
click at [18, 688] on span "Video Player" at bounding box center [15, 753] width 31 height 31
click at [974, 688] on div "Progress Bar" at bounding box center [697, 735] width 554 height 6
click at [985, 548] on div "10 seconds Tap to unmute" at bounding box center [523, 384] width 1047 height 769
click at [988, 688] on div "Progress Bar" at bounding box center [1011, 735] width 72 height 6
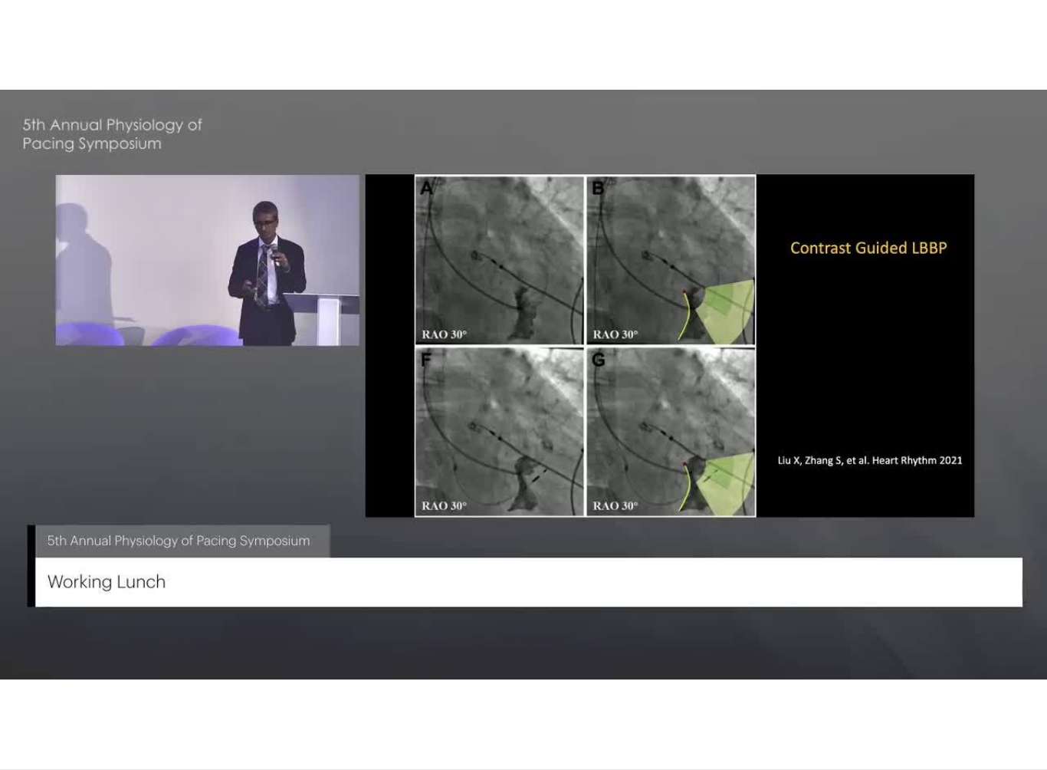
click at [938, 618] on div "10 seconds Tap to unmute" at bounding box center [523, 384] width 1047 height 769
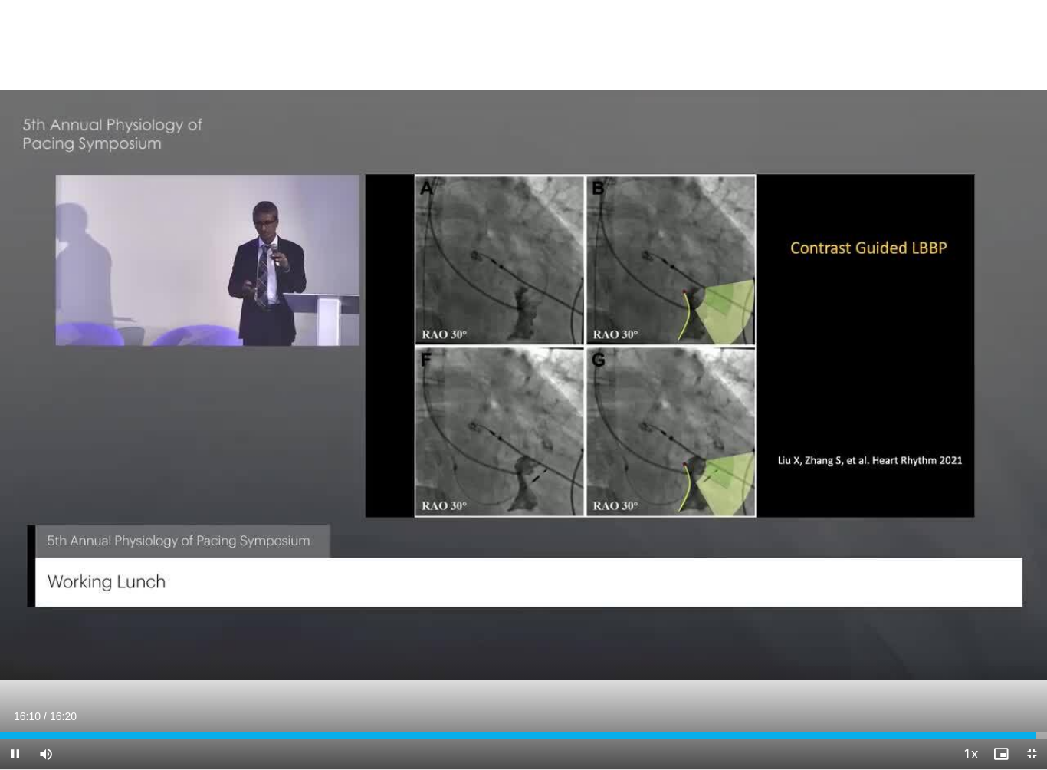
click at [1029, 637] on div "10 seconds Tap to unmute" at bounding box center [523, 384] width 1047 height 769
click at [1036, 688] on div "Loaded : 0.00%" at bounding box center [523, 735] width 1047 height 6
click at [964, 688] on div "Progress Bar" at bounding box center [482, 735] width 964 height 6
click at [961, 688] on div "Progress Bar" at bounding box center [1001, 735] width 94 height 6
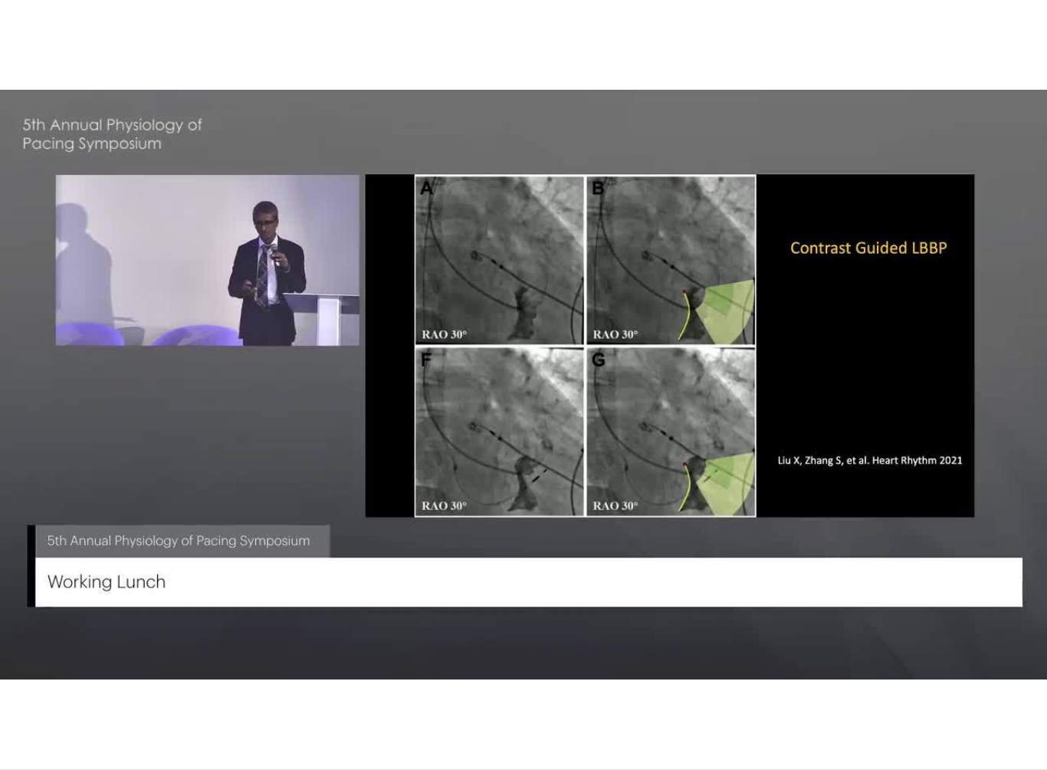
click at [2, 626] on div "10 seconds Tap to unmute" at bounding box center [523, 384] width 1047 height 769
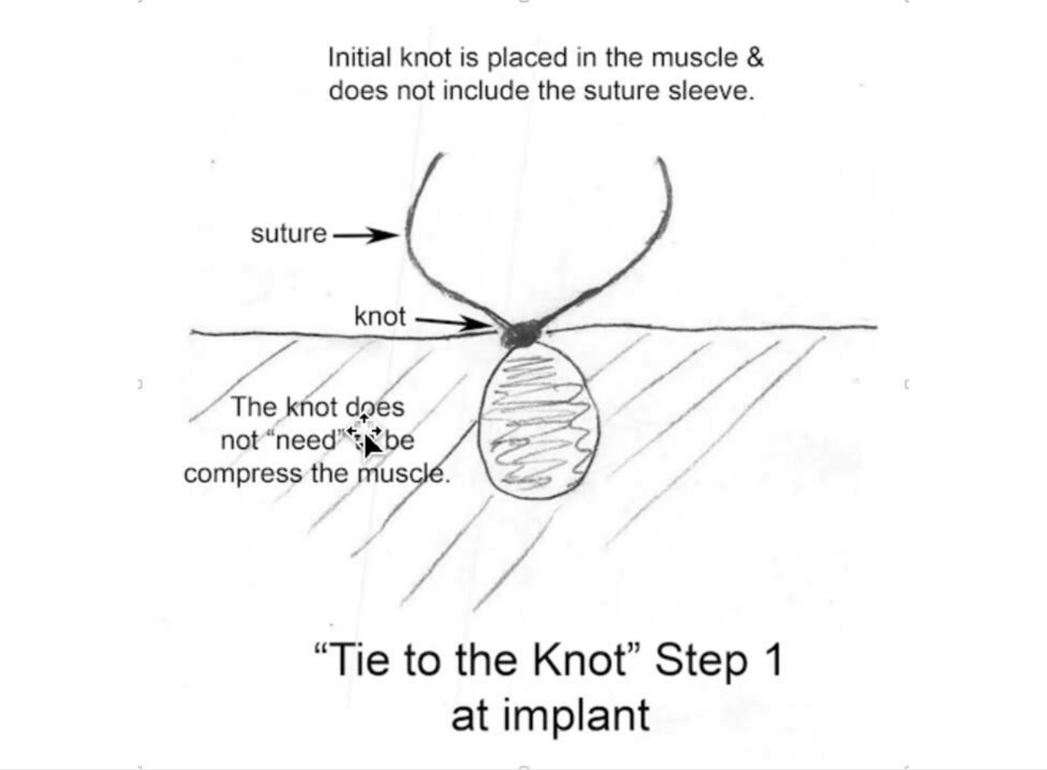
click at [771, 167] on div "10 seconds Tap to unmute" at bounding box center [523, 384] width 1047 height 769
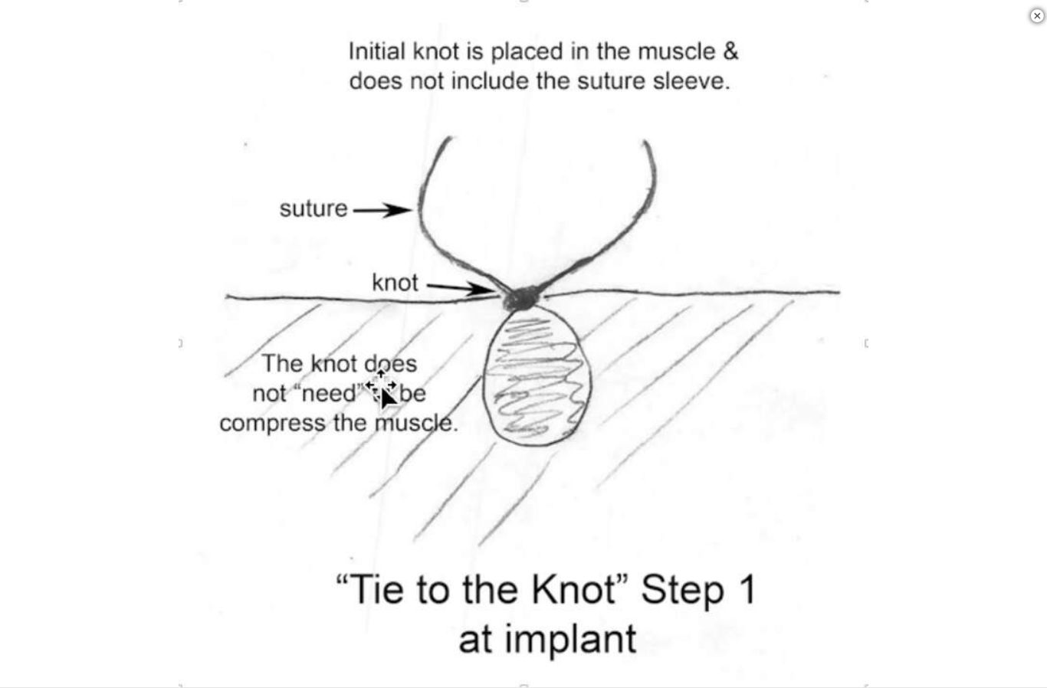
scroll to position [340, 0]
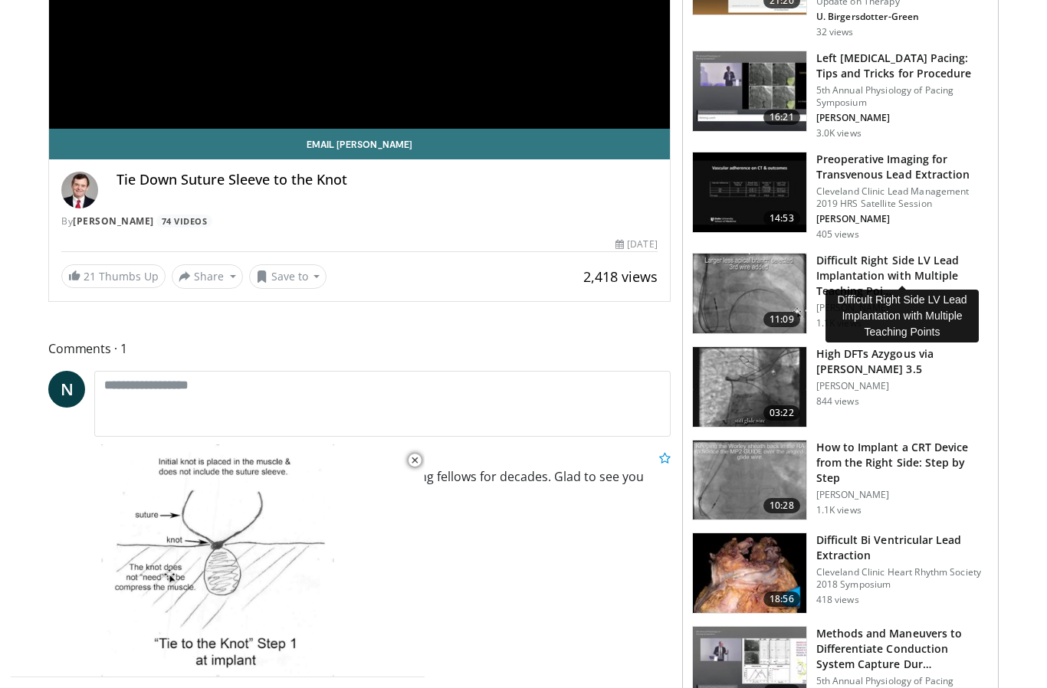
click at [925, 264] on h3 "Difficult Right Side LV Lead Implantation with Multiple Teaching Poi…" at bounding box center [903, 276] width 173 height 46
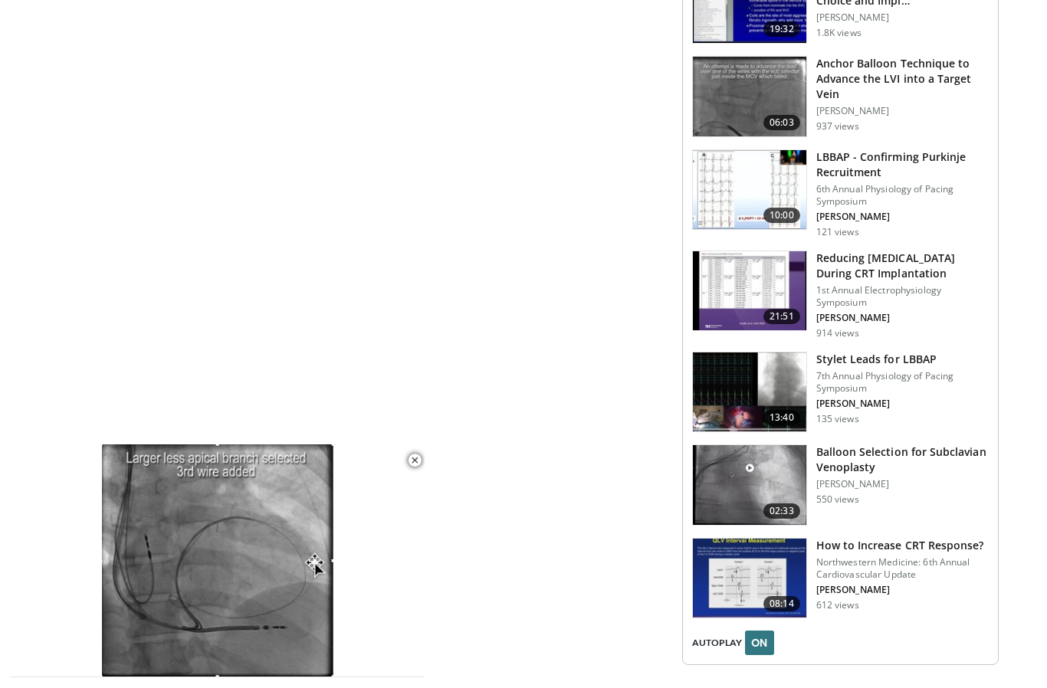
scroll to position [1632, 0]
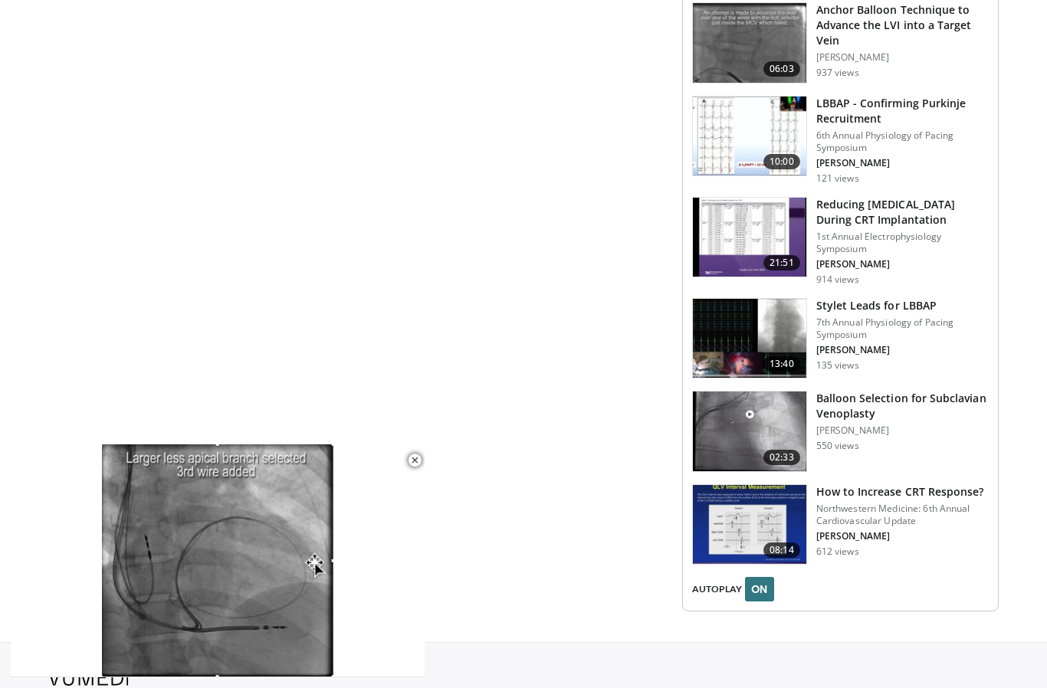
click at [909, 300] on h3 "Stylet Leads for LBBAP" at bounding box center [903, 305] width 173 height 15
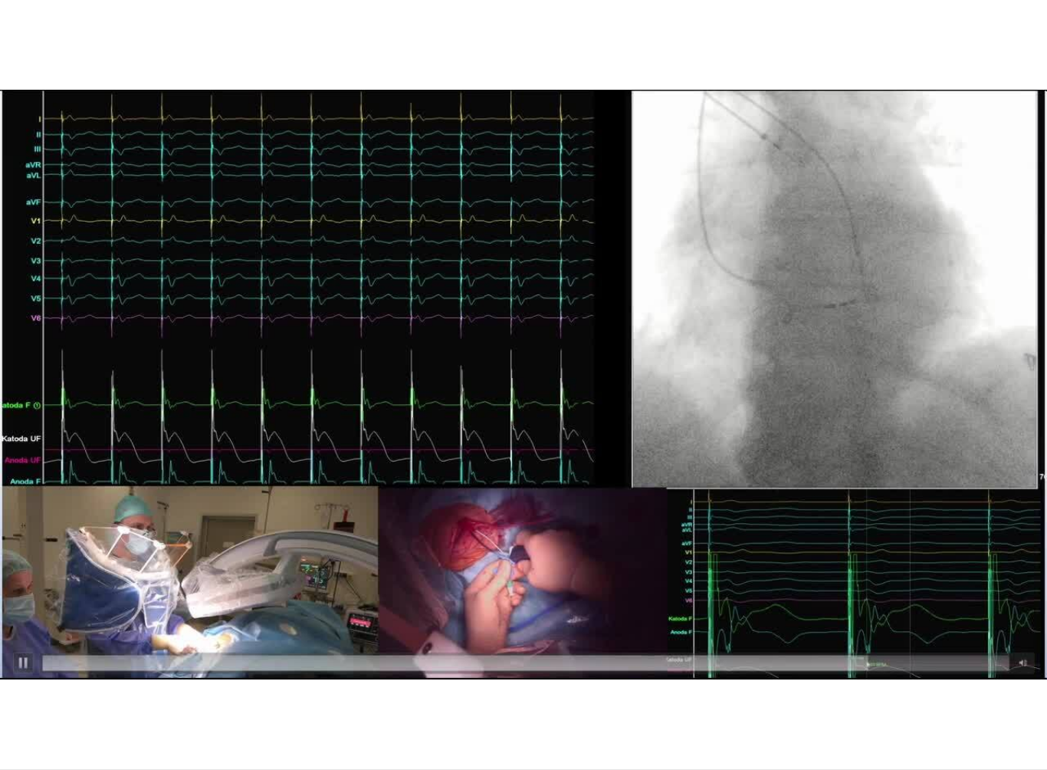
click at [555, 213] on div "10 seconds Tap to unmute" at bounding box center [523, 384] width 1047 height 769
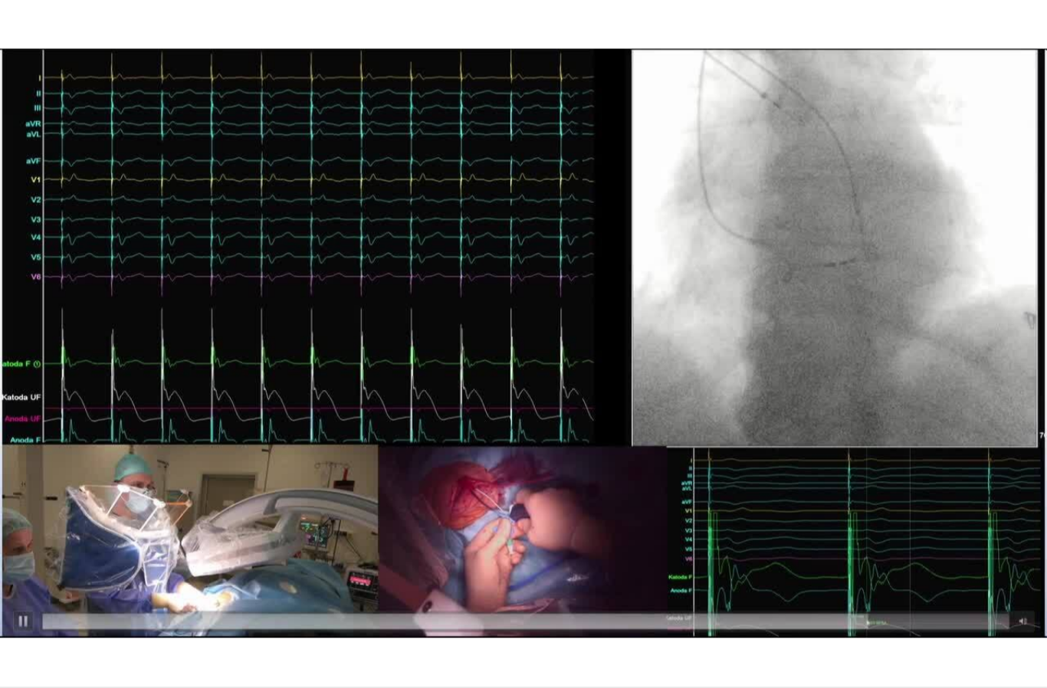
scroll to position [873, 0]
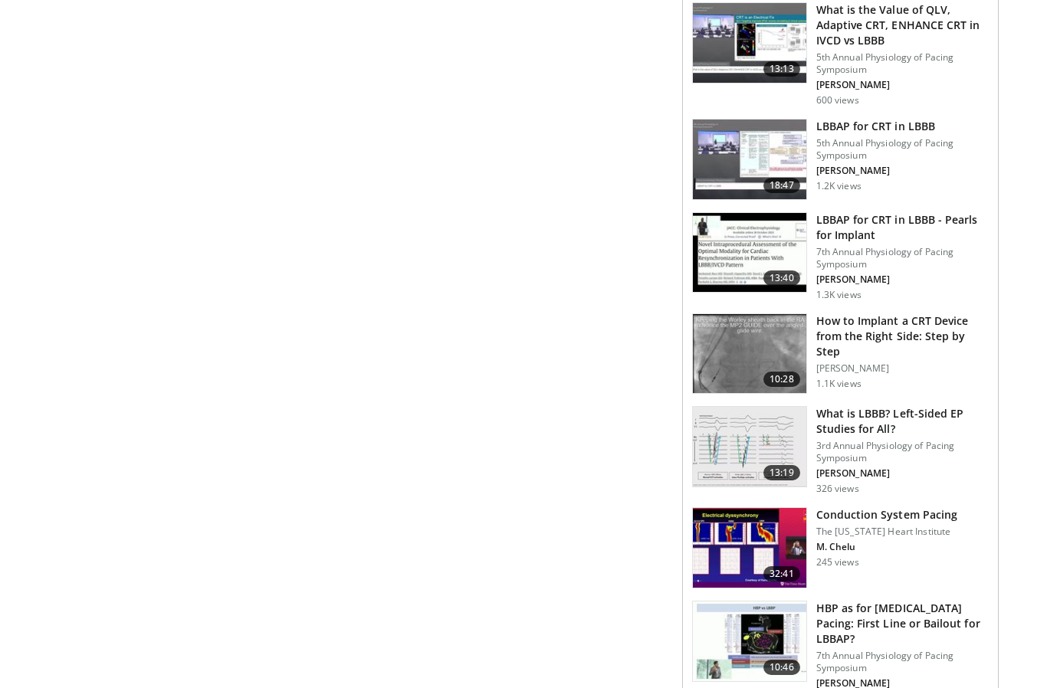
click at [909, 221] on h3 "LBBAP for CRT in LBBB - Pearls for Implant" at bounding box center [903, 227] width 173 height 31
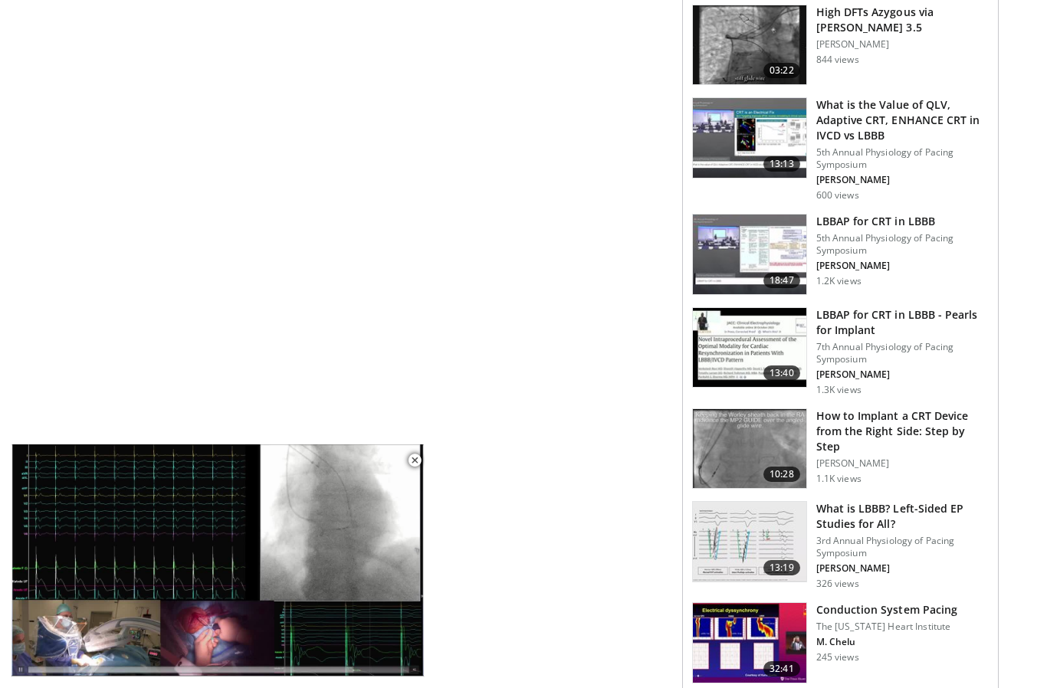
scroll to position [791, 0]
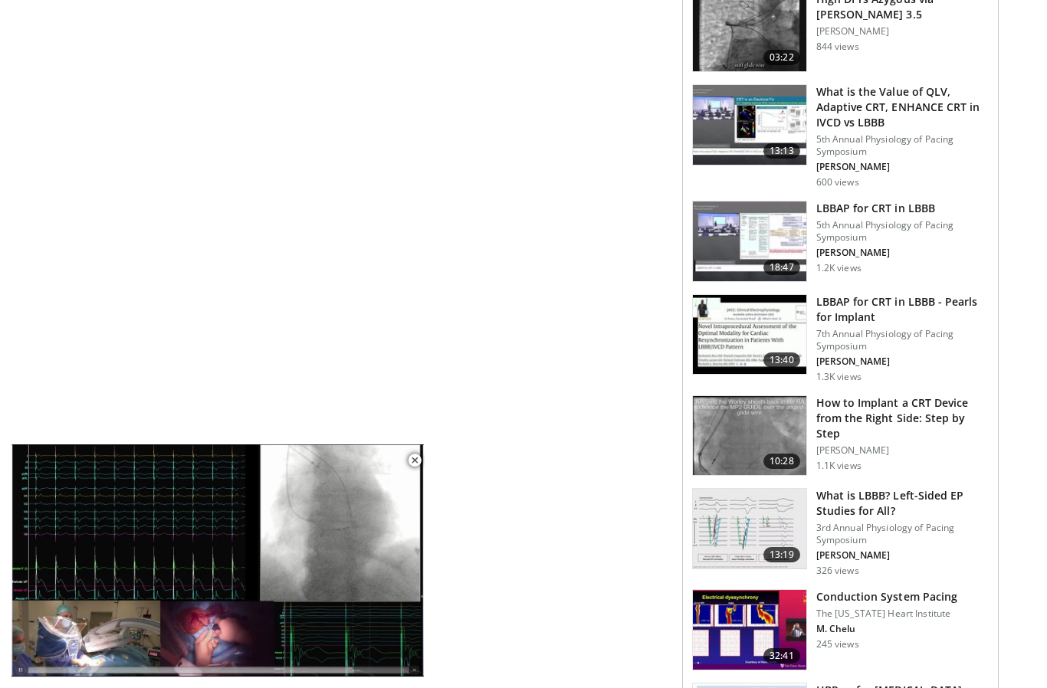
click at [904, 201] on h3 "LBBAP for CRT in LBBB" at bounding box center [903, 208] width 173 height 15
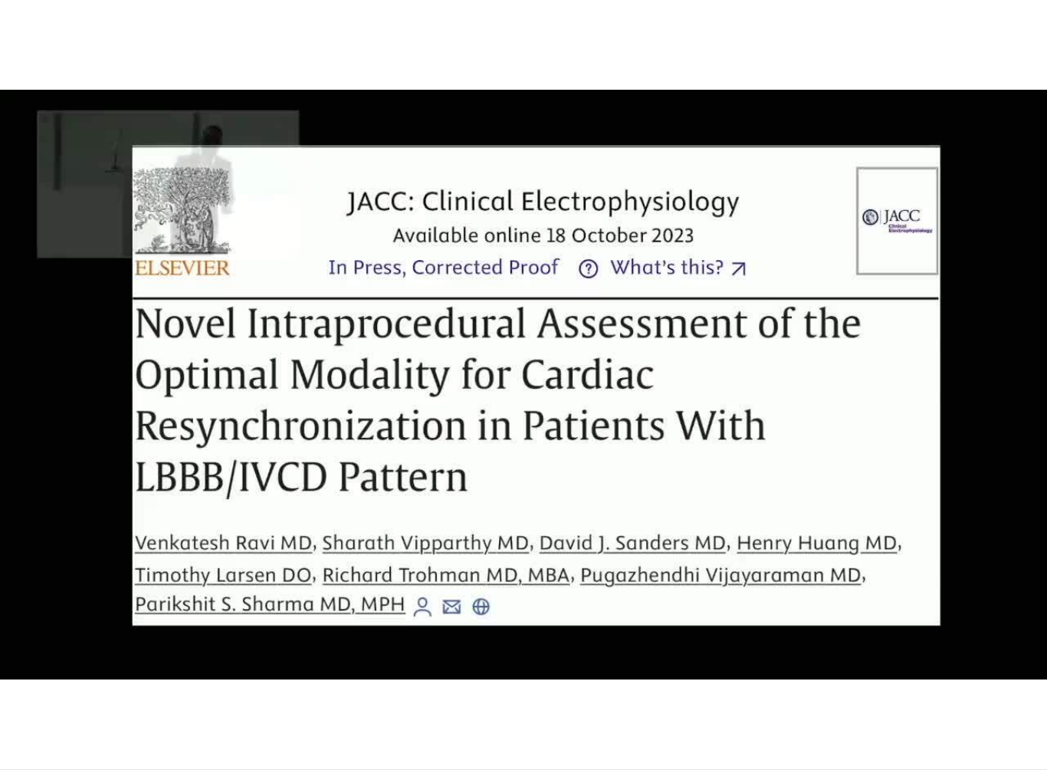
click at [51, 560] on div "10 seconds Tap to unmute" at bounding box center [523, 384] width 1047 height 769
click at [71, 688] on div "Current Time 4:25 / Duration 13:39" at bounding box center [523, 747] width 1047 height 14
click at [35, 680] on div "10 seconds Tap to unmute" at bounding box center [523, 384] width 1047 height 769
click at [25, 597] on div "10 seconds Tap to unmute" at bounding box center [523, 384] width 1047 height 769
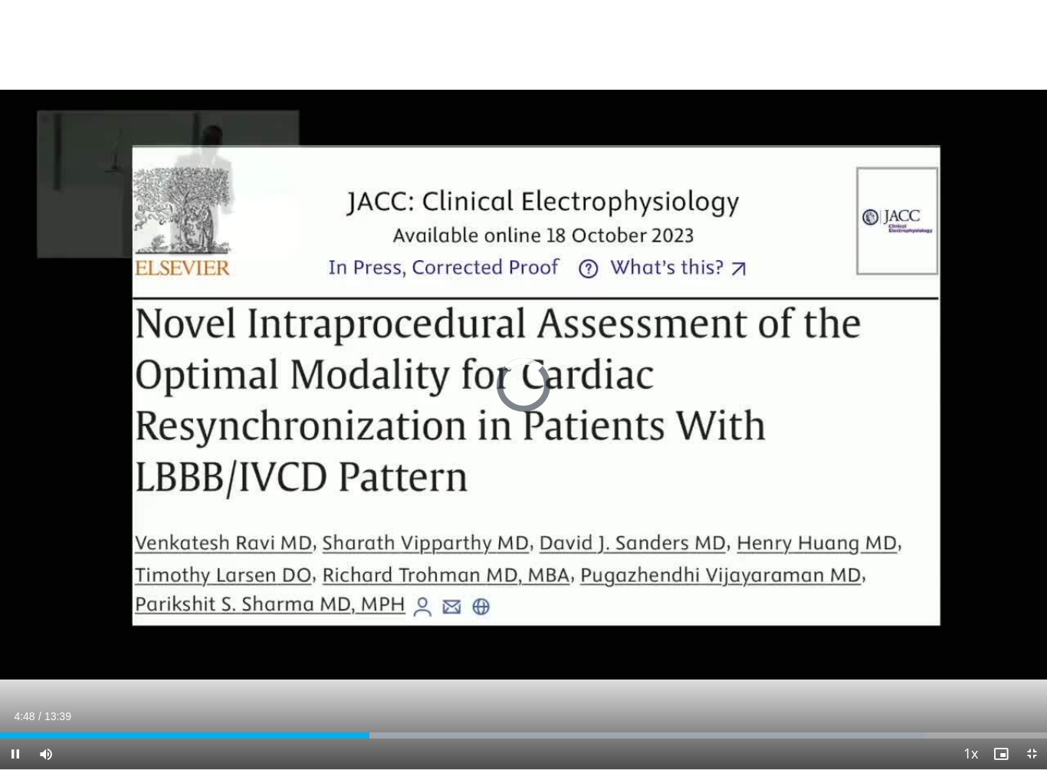
click at [389, 688] on div "Loaded : 88.37%" at bounding box center [523, 731] width 1047 height 15
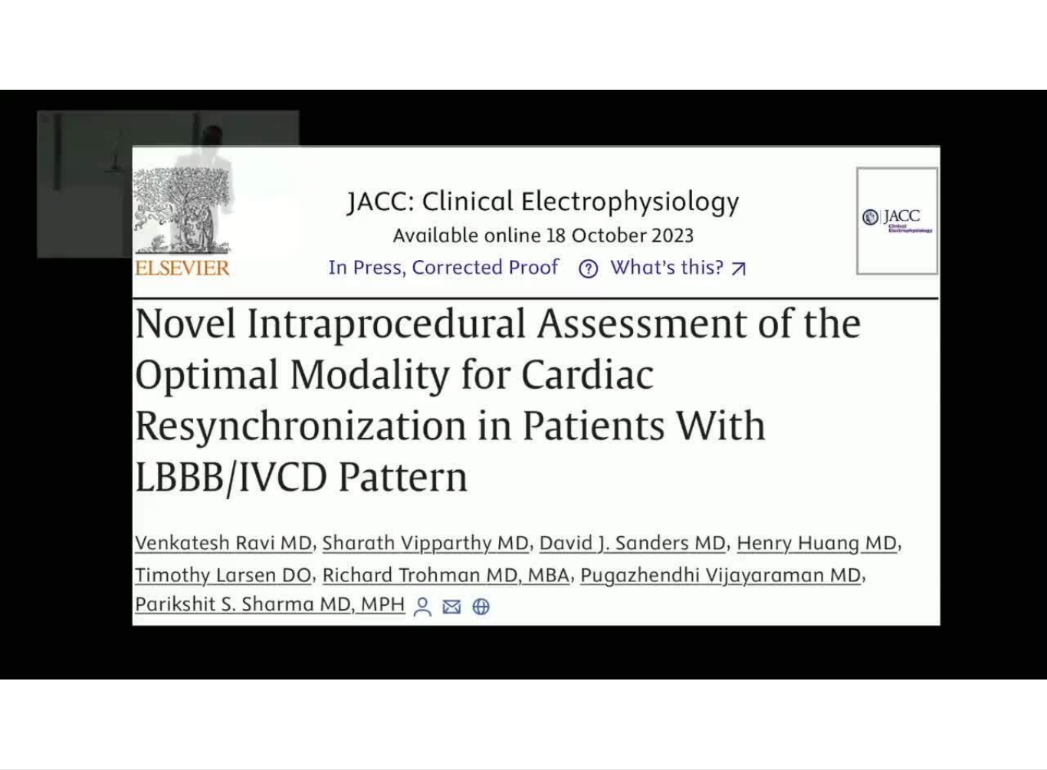
click at [6, 551] on div "10 seconds Tap to unmute" at bounding box center [523, 384] width 1047 height 769
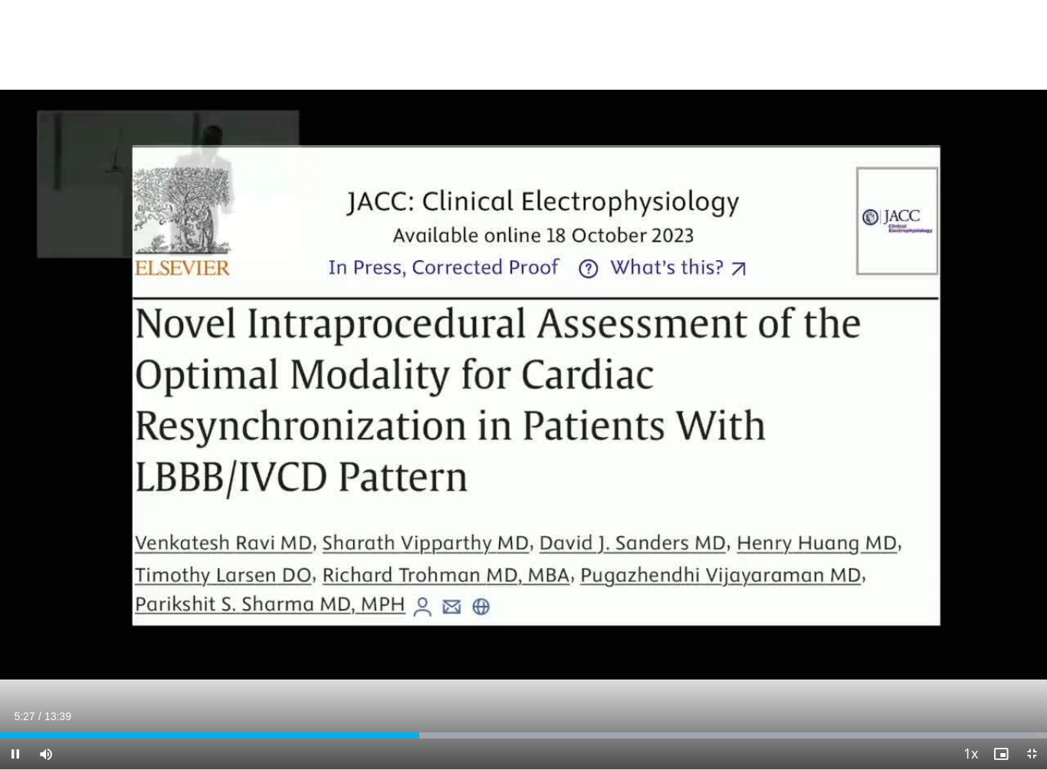
click at [15, 688] on span "Video Player" at bounding box center [15, 753] width 31 height 31
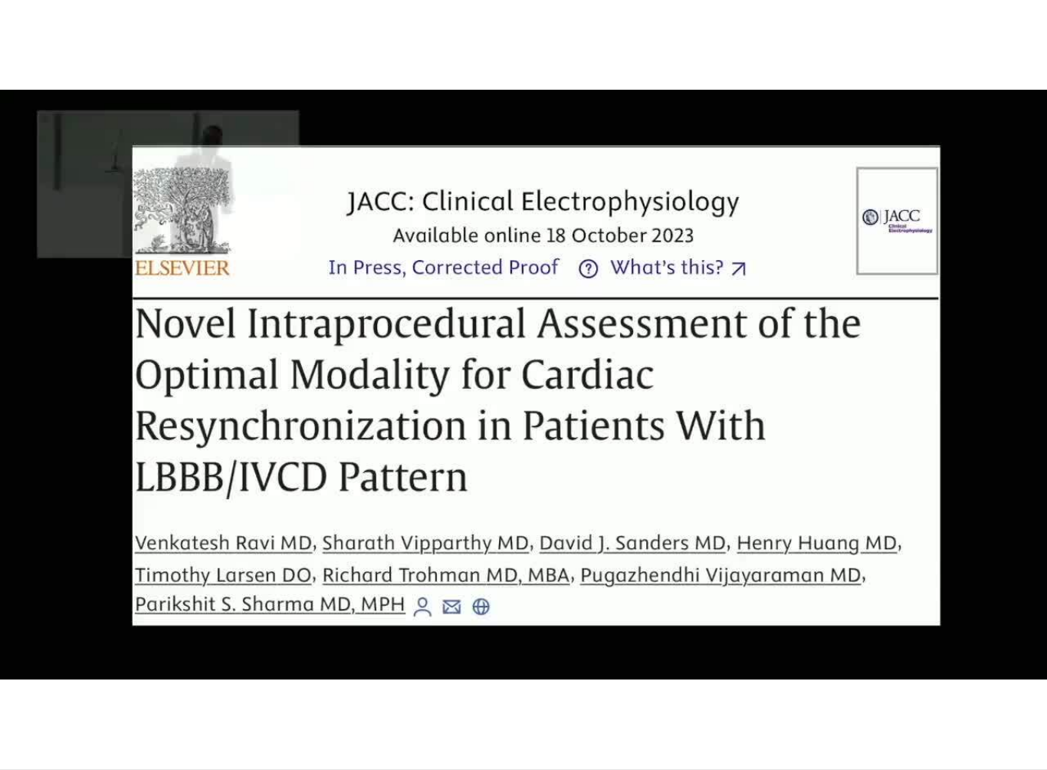
click at [103, 583] on div "10 seconds Tap to unmute" at bounding box center [523, 384] width 1047 height 769
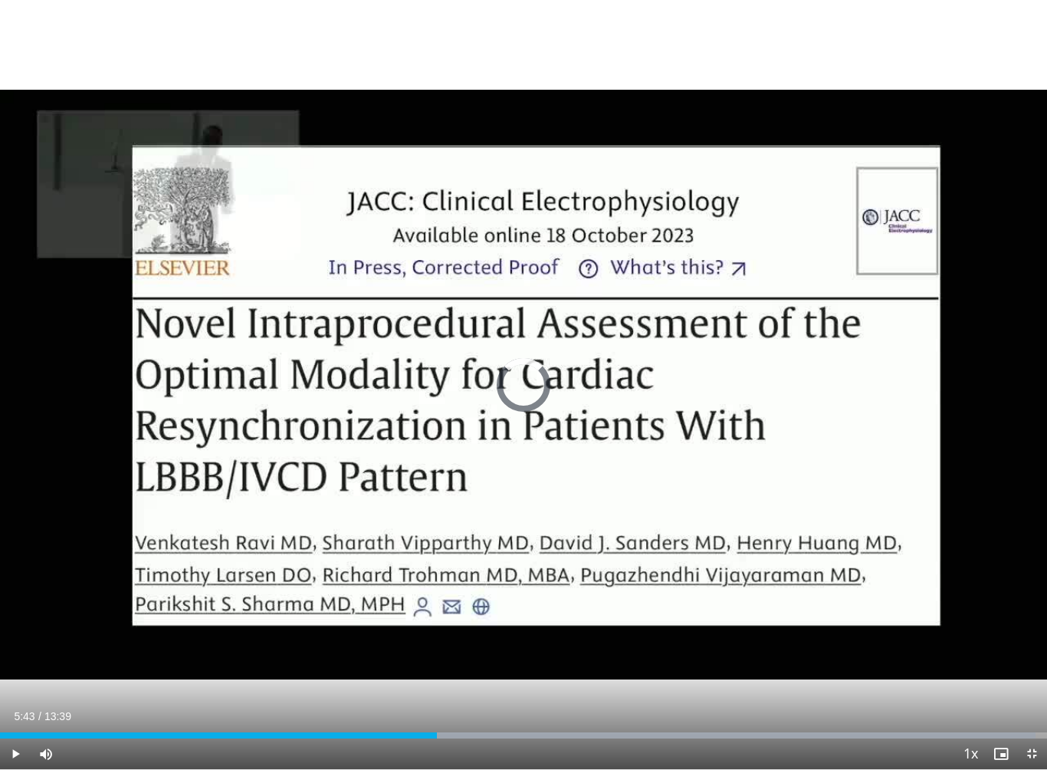
click at [442, 688] on div "Progress Bar" at bounding box center [709, 735] width 652 height 6
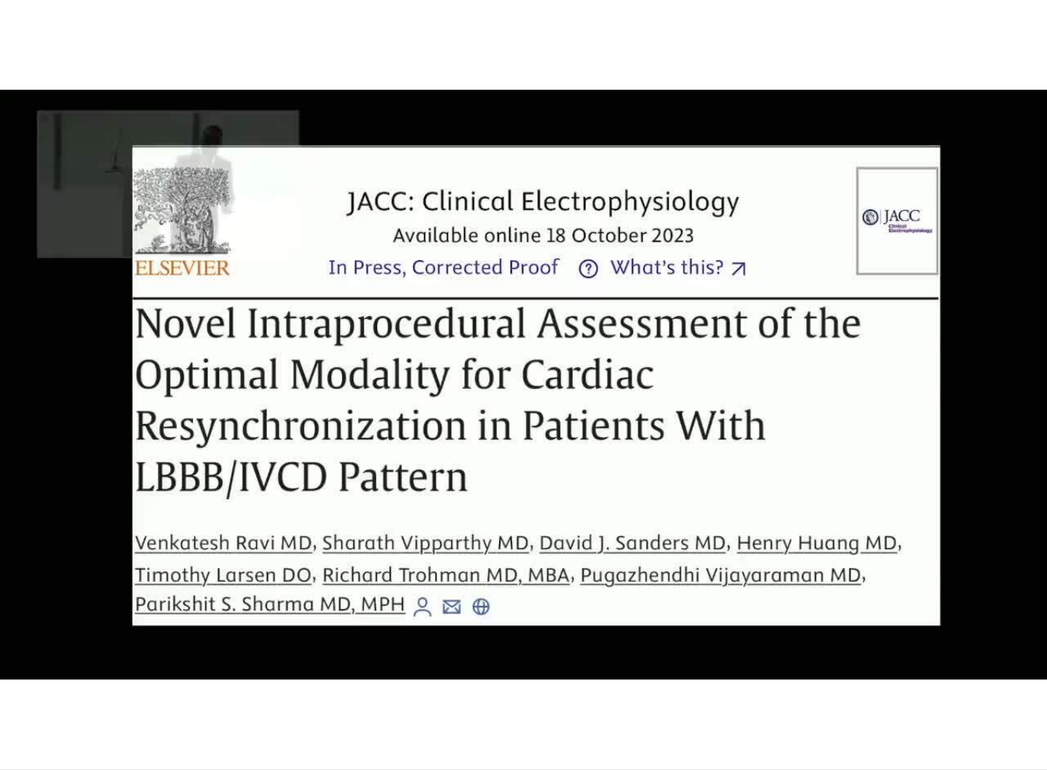
click at [451, 682] on div "10 seconds Tap to unmute" at bounding box center [523, 384] width 1047 height 769
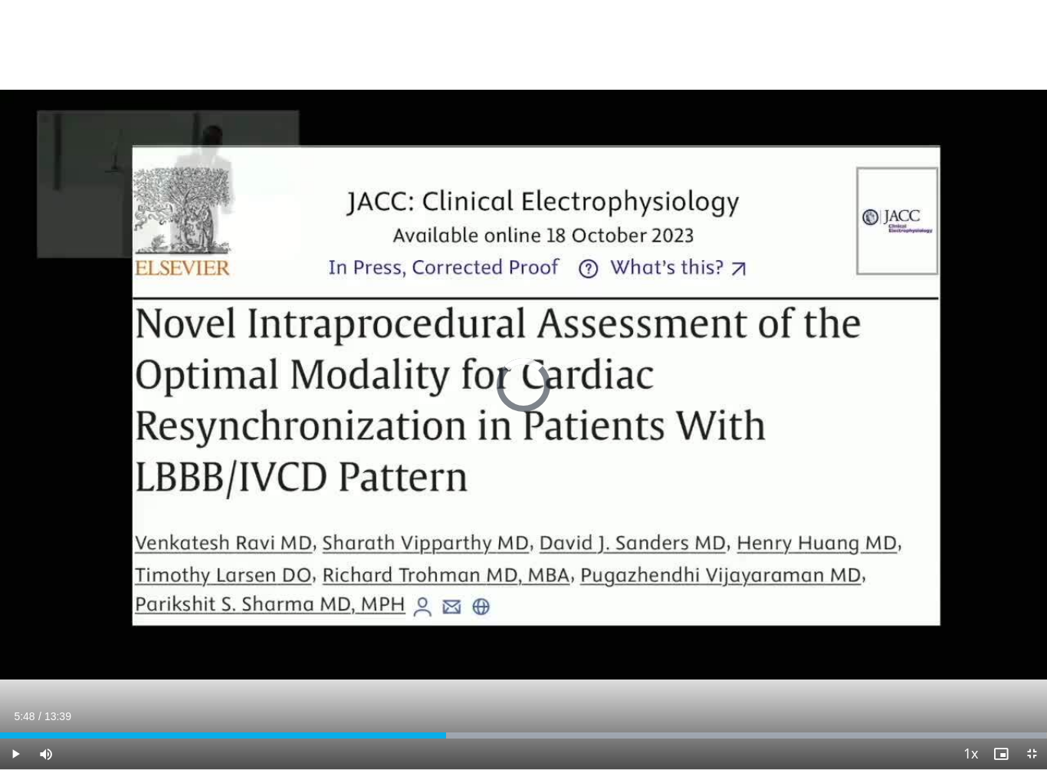
click at [447, 688] on div "Progress Bar" at bounding box center [714, 735] width 663 height 6
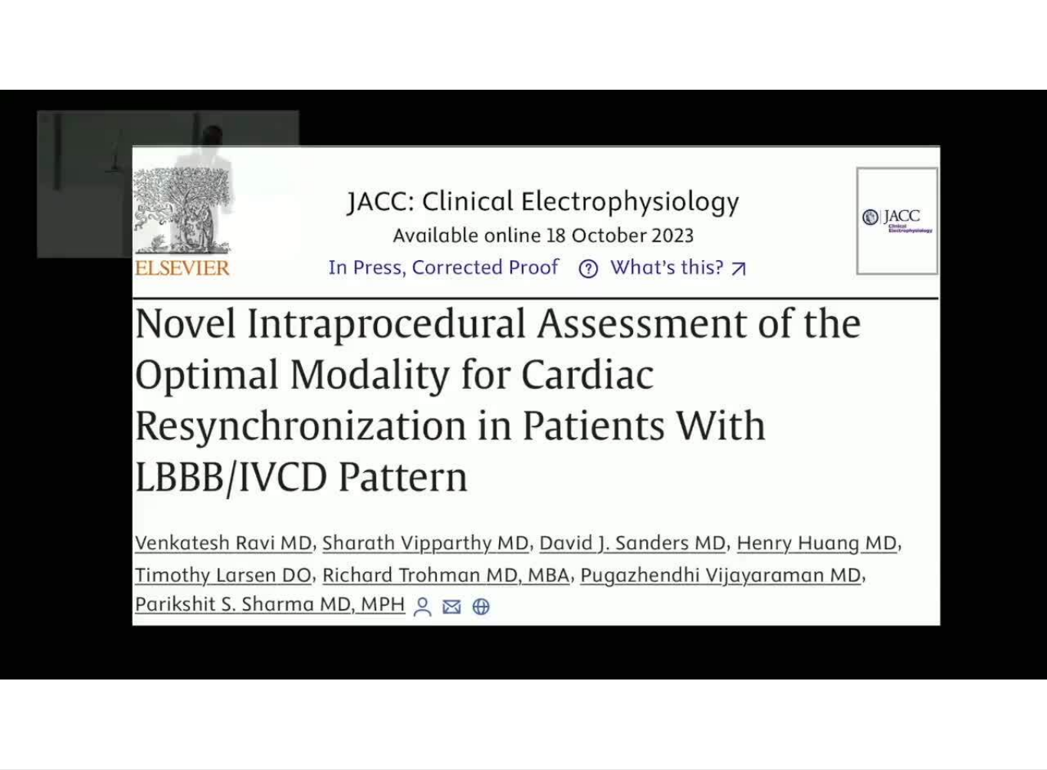
click at [457, 666] on div "10 seconds Tap to unmute" at bounding box center [523, 384] width 1047 height 769
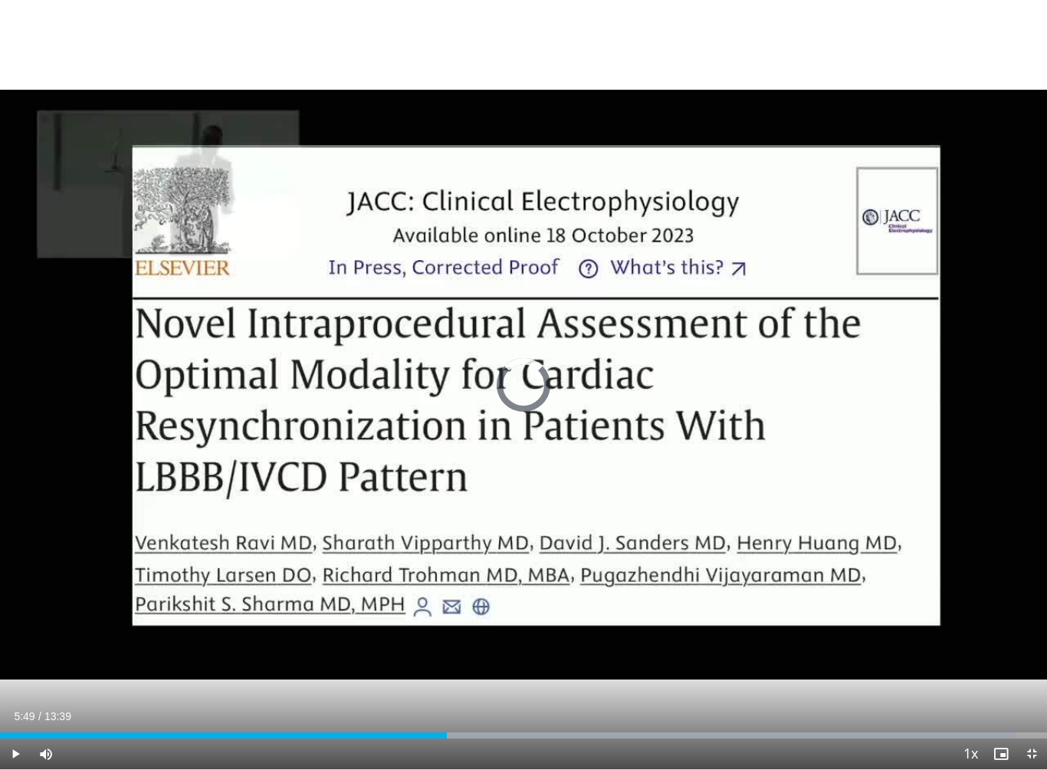
click at [447, 688] on div "Loaded : 96.89%" at bounding box center [523, 735] width 1047 height 6
click at [442, 688] on div "Loaded : 0.00%" at bounding box center [523, 735] width 1047 height 6
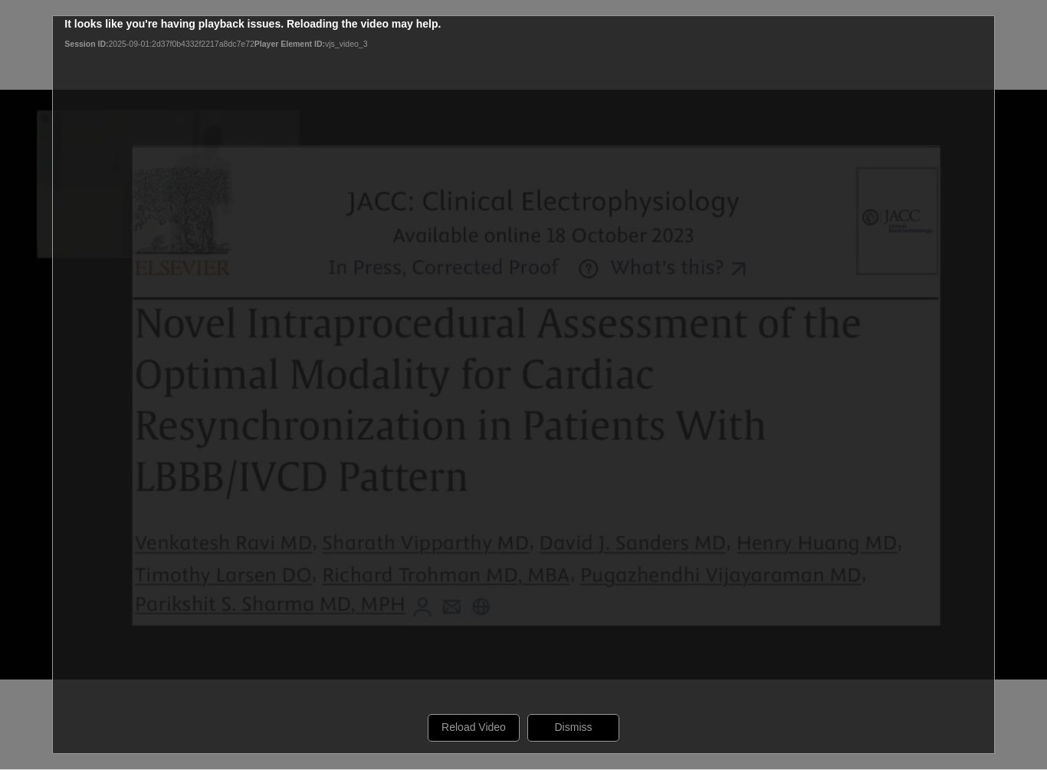
click at [578, 688] on div "10 seconds Tap to unmute" at bounding box center [523, 384] width 1047 height 769
click at [583, 688] on div "10 seconds Tap to unmute" at bounding box center [523, 384] width 1047 height 769
click at [486, 688] on div "10 seconds Tap to unmute" at bounding box center [523, 384] width 1047 height 769
click at [682, 563] on div "10 seconds Tap to unmute" at bounding box center [523, 384] width 1047 height 769
click at [836, 138] on div "10 seconds Tap to unmute" at bounding box center [523, 384] width 1047 height 769
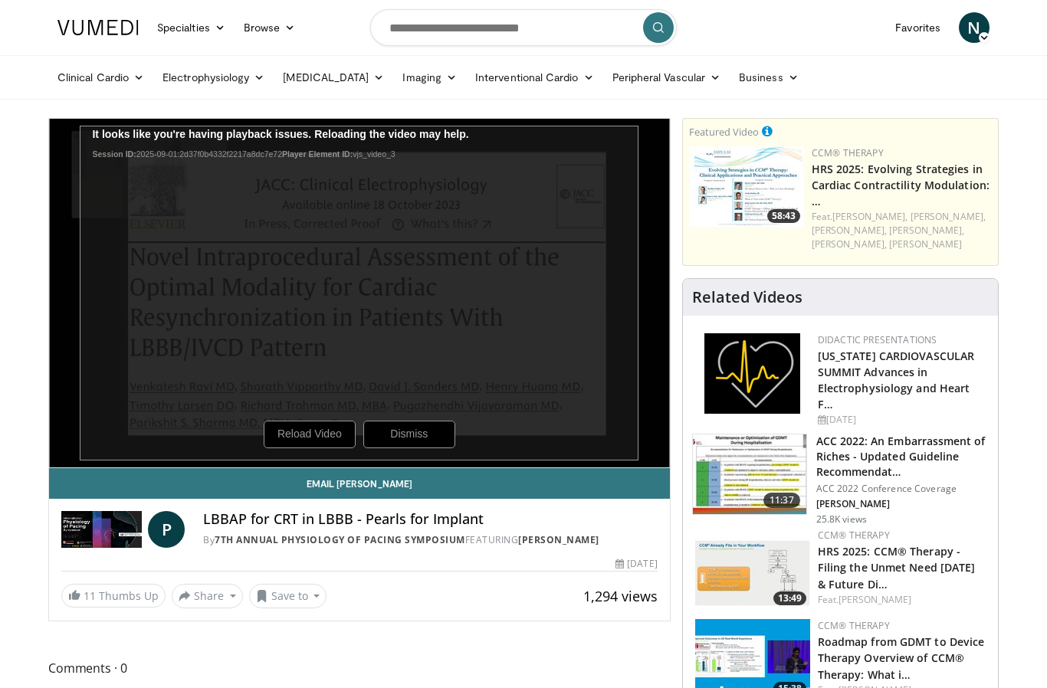
click at [426, 442] on div "10 seconds Tap to unmute" at bounding box center [359, 293] width 621 height 349
click at [354, 432] on div "10 seconds Tap to unmute" at bounding box center [359, 293] width 621 height 349
click at [322, 435] on div "10 seconds Tap to unmute" at bounding box center [359, 293] width 621 height 349
click at [333, 452] on div "10 seconds Tap to unmute" at bounding box center [359, 293] width 621 height 349
click at [518, 339] on div "10 seconds Tap to unmute" at bounding box center [359, 293] width 621 height 349
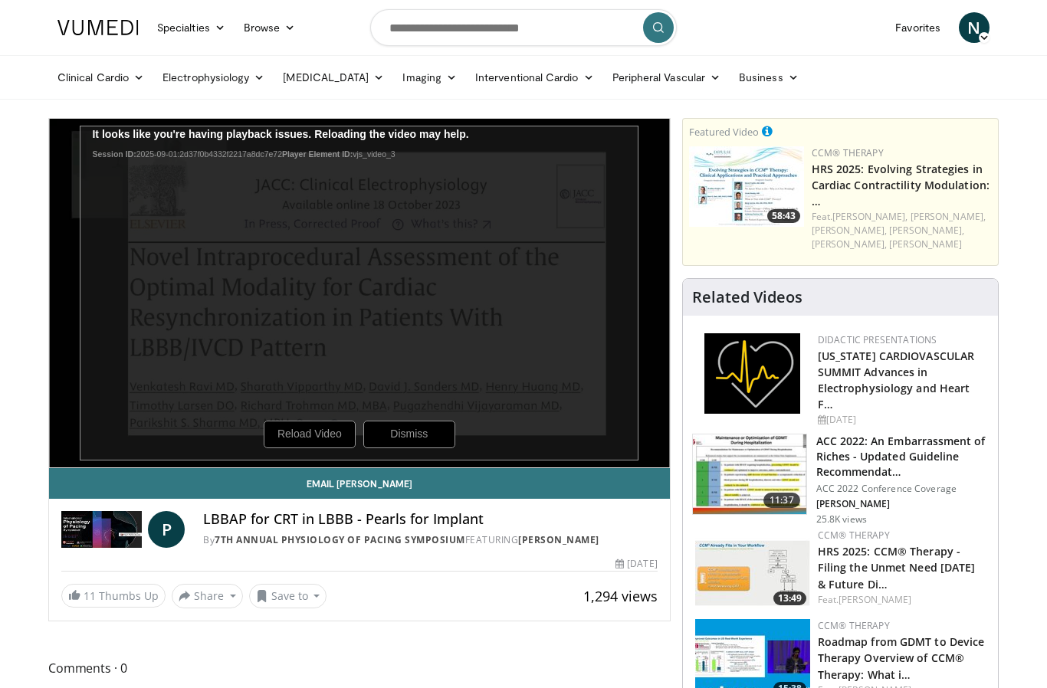
click at [426, 433] on div "10 seconds Tap to unmute" at bounding box center [359, 293] width 621 height 349
click at [425, 439] on div "10 seconds Tap to unmute" at bounding box center [359, 293] width 621 height 349
click at [335, 422] on div "10 seconds Tap to unmute" at bounding box center [359, 293] width 621 height 349
click at [655, 225] on div "10 seconds Tap to unmute" at bounding box center [359, 293] width 621 height 349
click at [437, 429] on div "10 seconds Tap to unmute" at bounding box center [359, 293] width 621 height 349
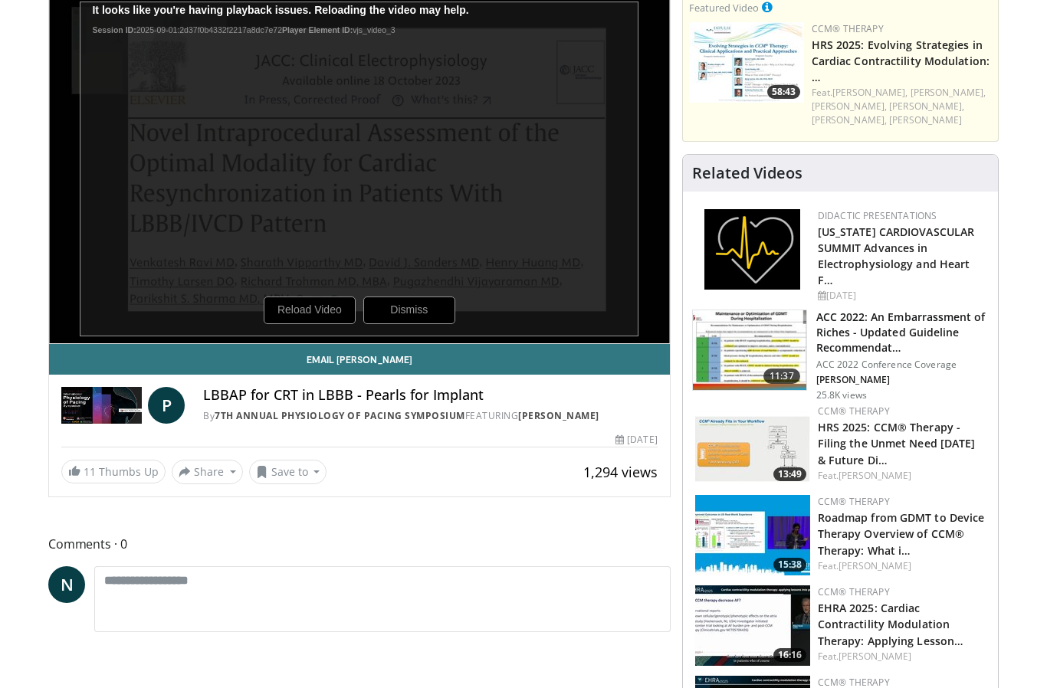
scroll to position [51, 0]
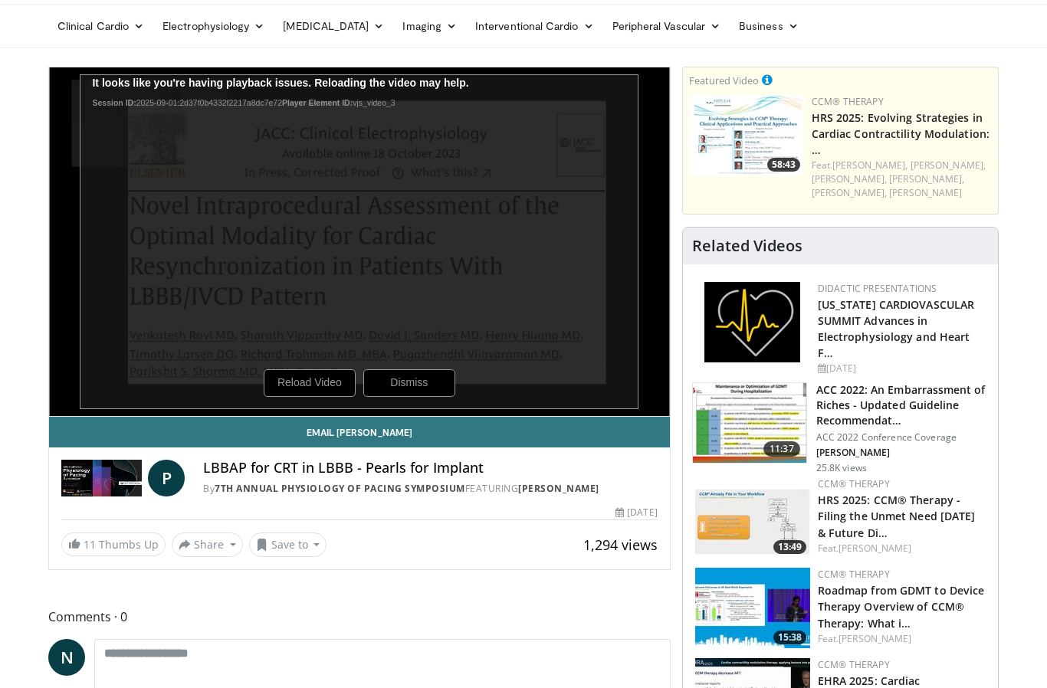
click at [527, 321] on div "10 seconds Tap to unmute" at bounding box center [359, 241] width 621 height 349
click at [418, 419] on link "Email Parikshit" at bounding box center [359, 432] width 621 height 31
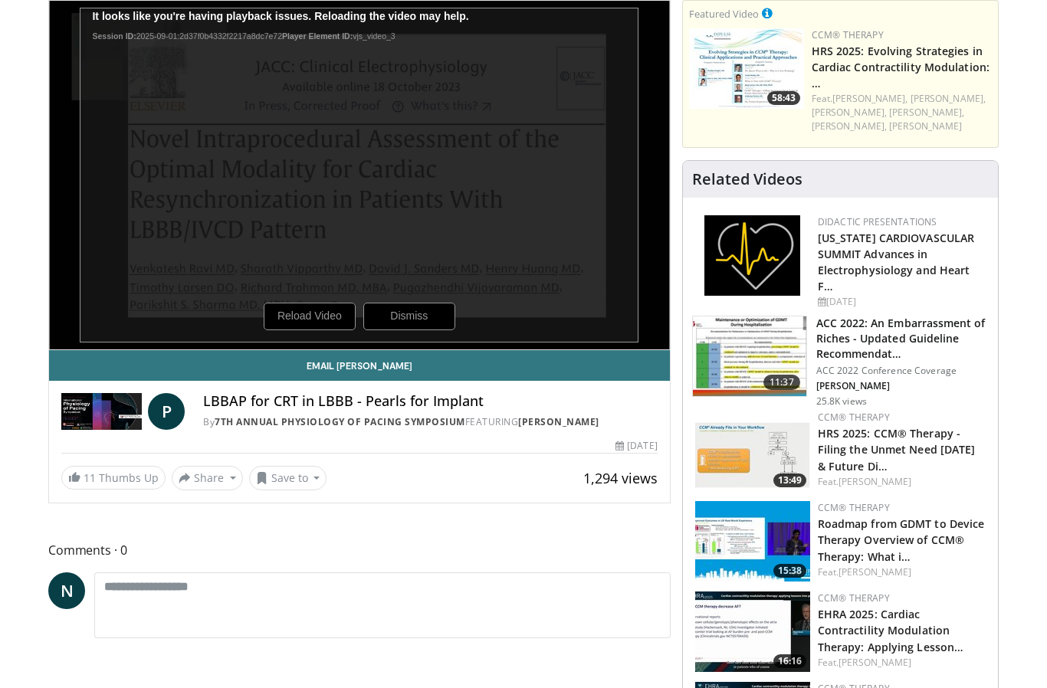
click at [617, 145] on div "10 seconds Tap to unmute" at bounding box center [359, 175] width 621 height 349
click at [583, 124] on div "10 seconds Tap to unmute" at bounding box center [359, 175] width 621 height 349
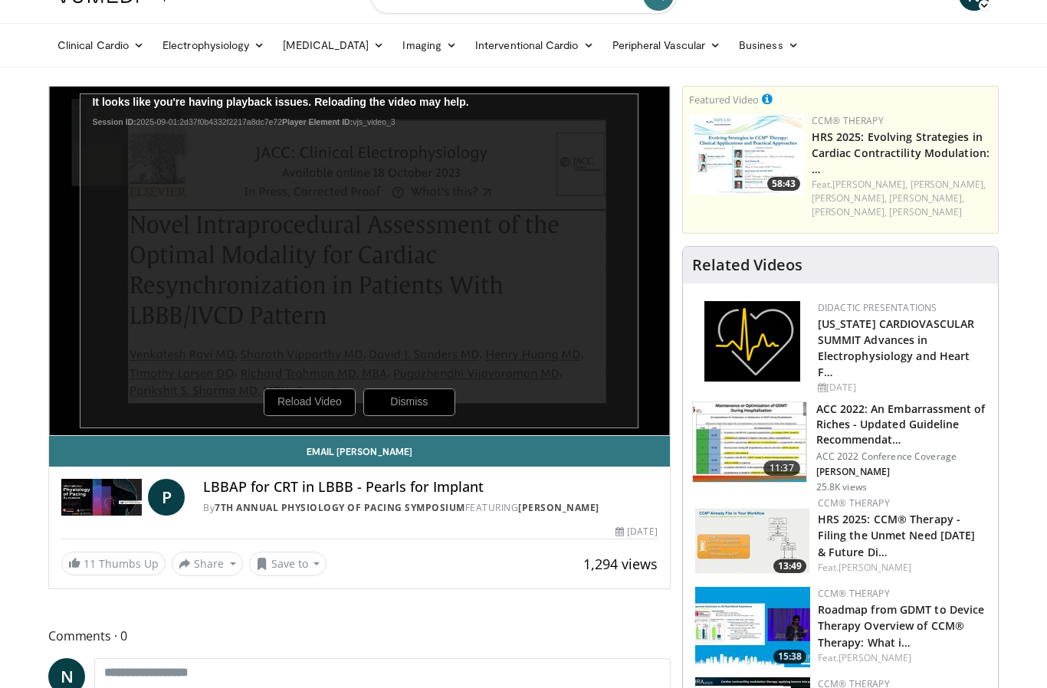
scroll to position [0, 0]
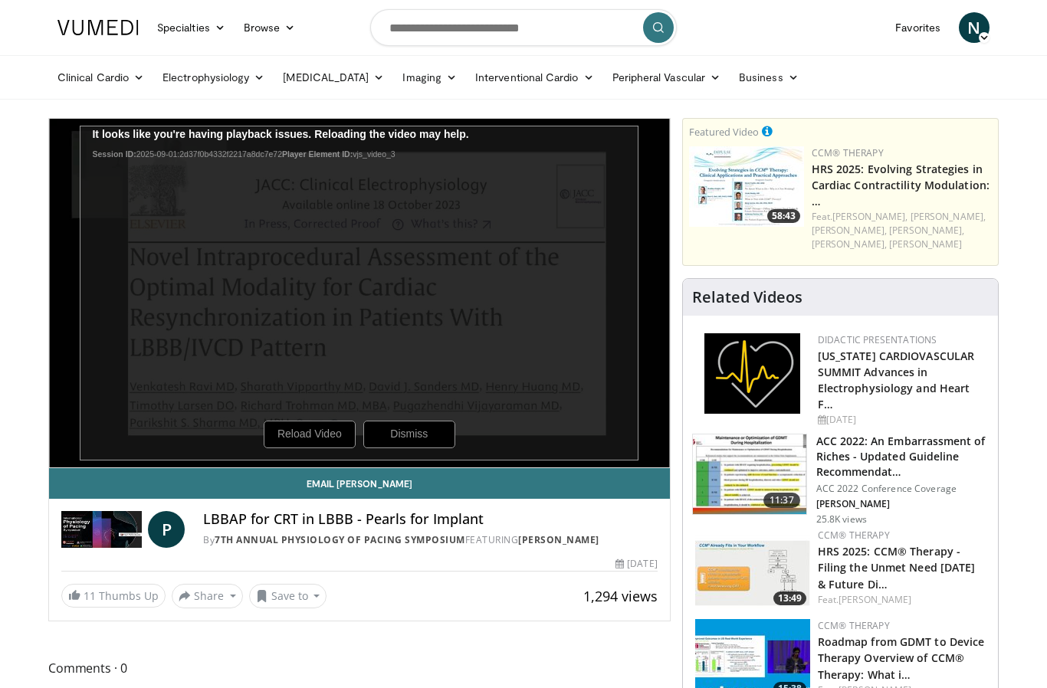
click at [340, 431] on div "10 seconds Tap to unmute" at bounding box center [359, 293] width 621 height 349
click at [313, 437] on div "10 seconds Tap to unmute" at bounding box center [359, 293] width 621 height 349
click at [299, 436] on div "10 seconds Tap to unmute" at bounding box center [359, 293] width 621 height 349
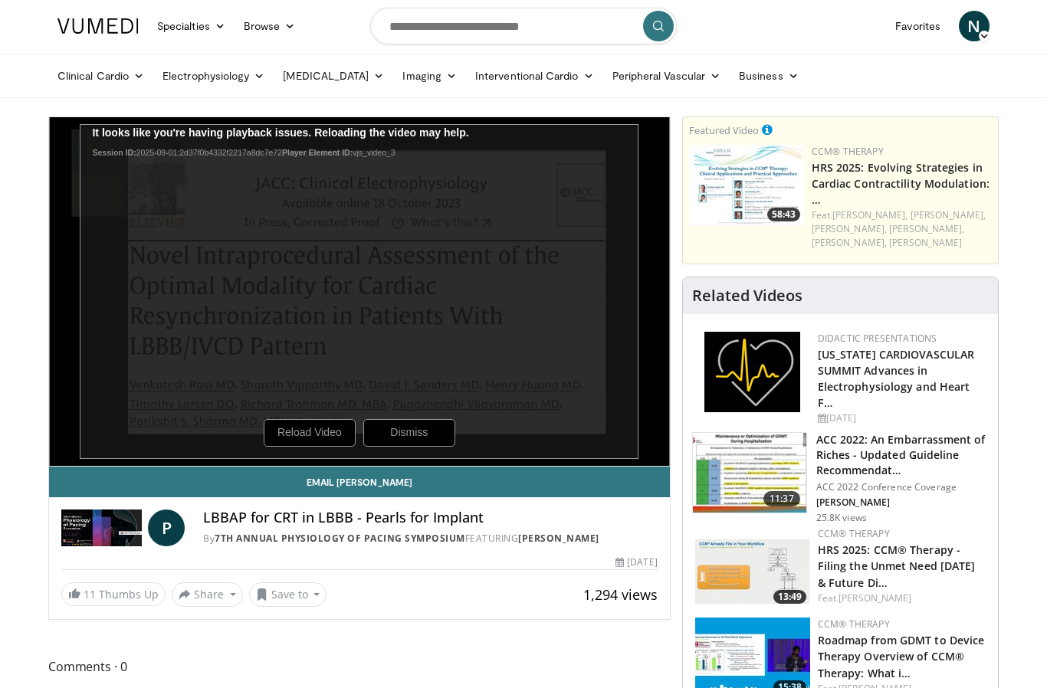
scroll to position [2, 0]
click at [405, 505] on div "P LBBAP for CRT in LBBB - Pearls for Implant By 7th Annual Physiology of Pacing…" at bounding box center [359, 524] width 621 height 52
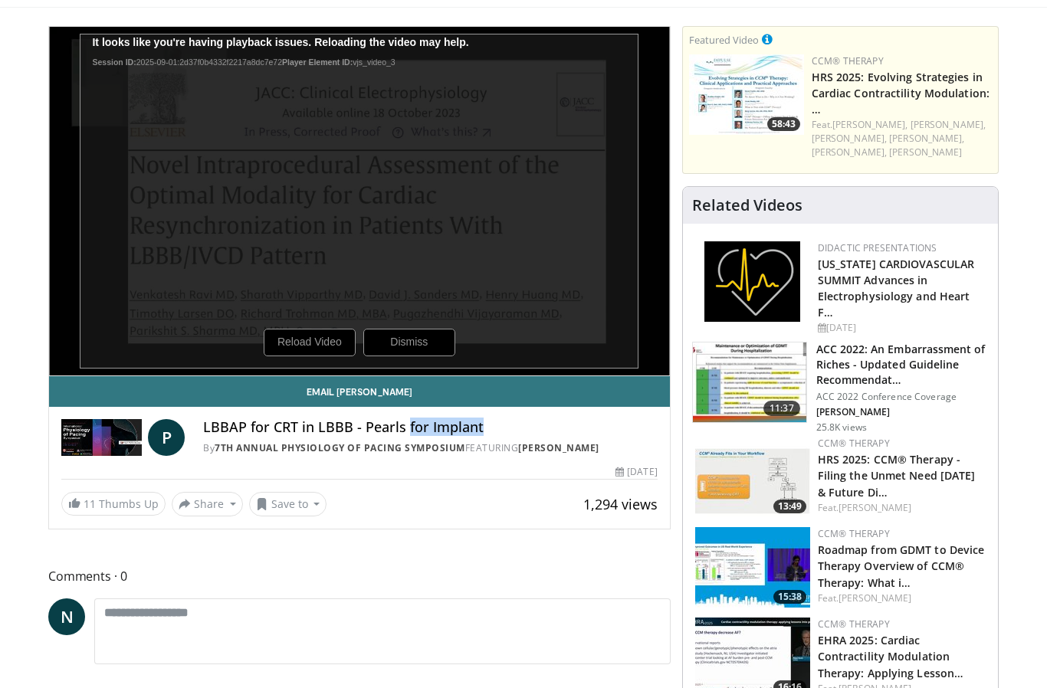
scroll to position [0, 0]
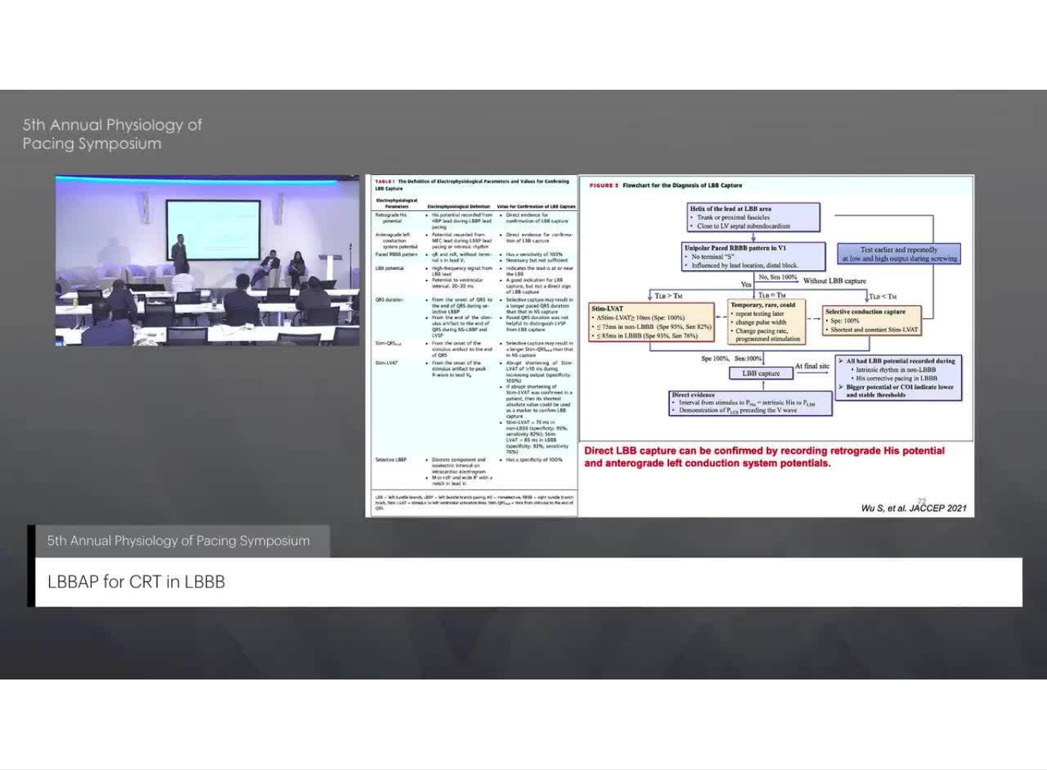
click at [41, 662] on div "10 seconds Tap to unmute" at bounding box center [523, 384] width 1047 height 769
click at [117, 463] on div "10 seconds Tap to unmute" at bounding box center [523, 384] width 1047 height 769
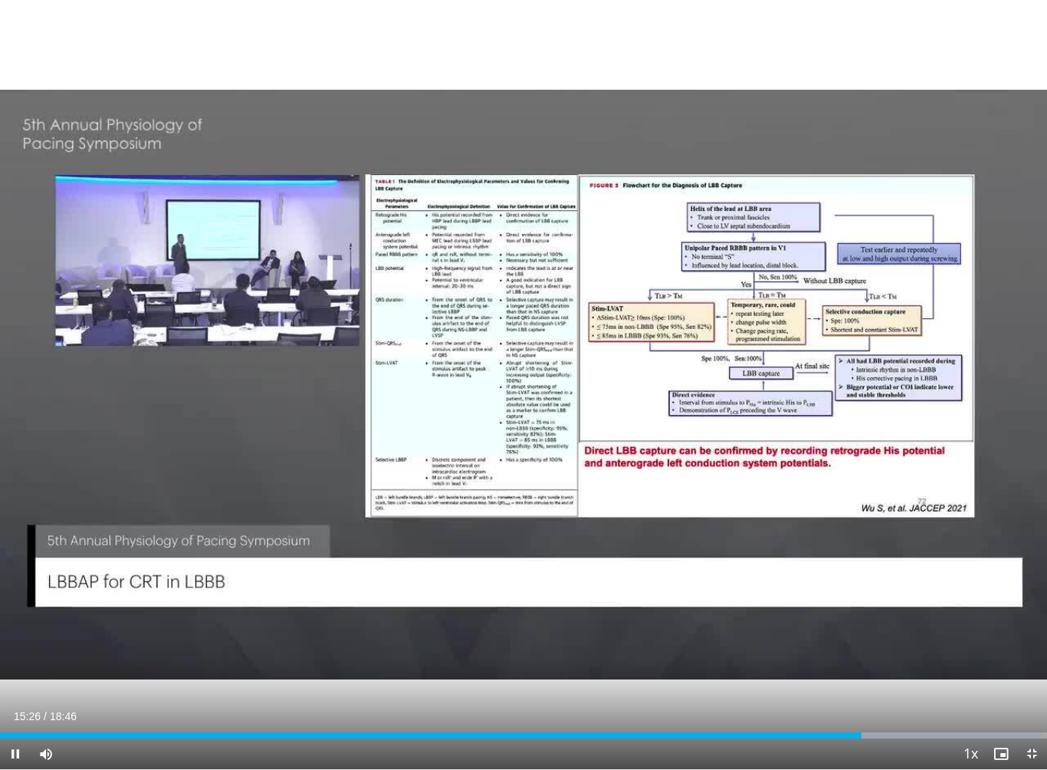
click at [93, 676] on div "10 seconds Tap to unmute" at bounding box center [523, 384] width 1047 height 769
click at [21, 688] on span "Video Player" at bounding box center [15, 753] width 31 height 31
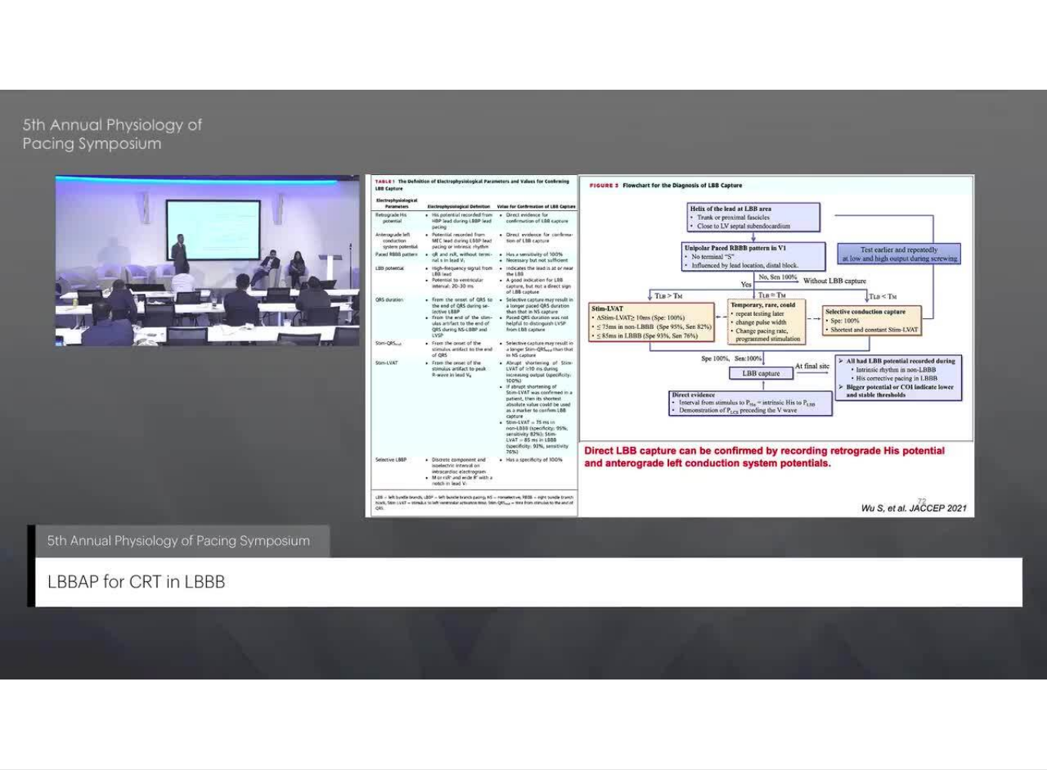
click at [107, 659] on div "10 seconds Tap to unmute" at bounding box center [523, 384] width 1047 height 769
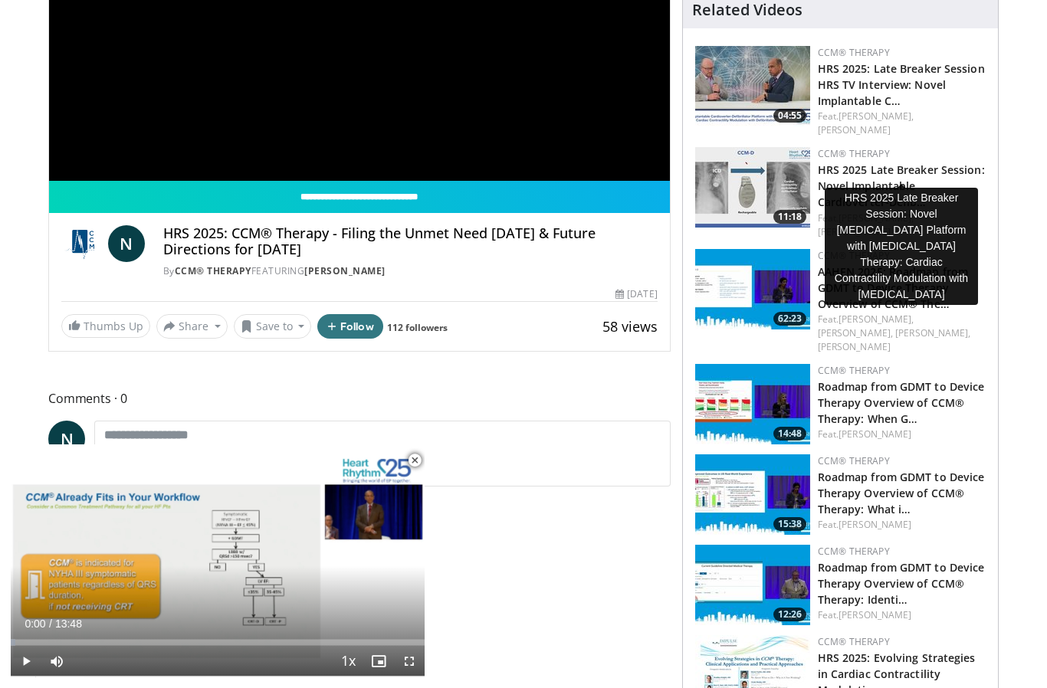
scroll to position [288, 0]
click at [889, 163] on link "HRS 2025 Late Breaker Session: Novel Implantable Cardioverter-Defib…" at bounding box center [901, 186] width 167 height 47
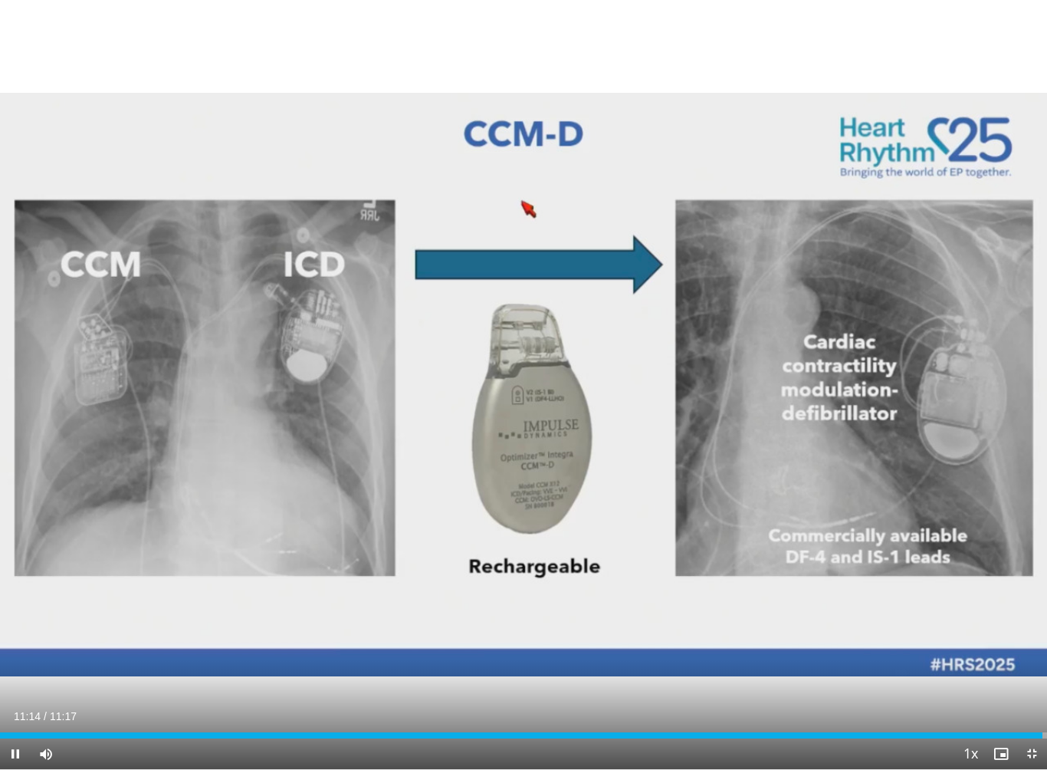
click at [715, 73] on div "10 seconds Tap to unmute" at bounding box center [523, 384] width 1047 height 769
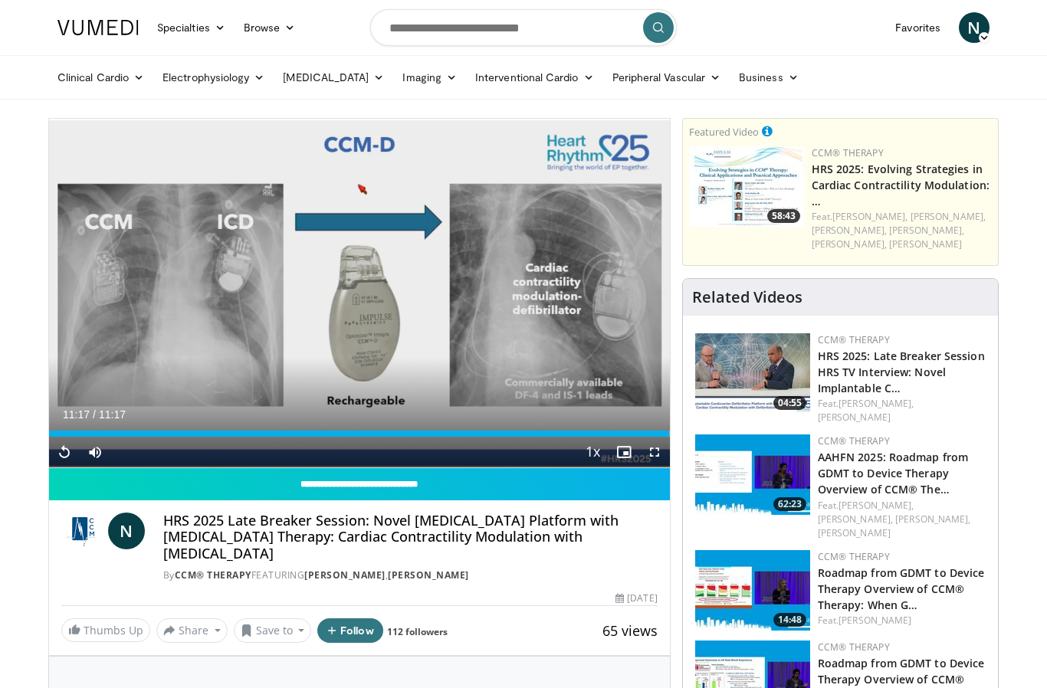
click at [465, 483] on input "**********" at bounding box center [359, 484] width 621 height 32
type input "**********"
